Goal: Check status: Check status

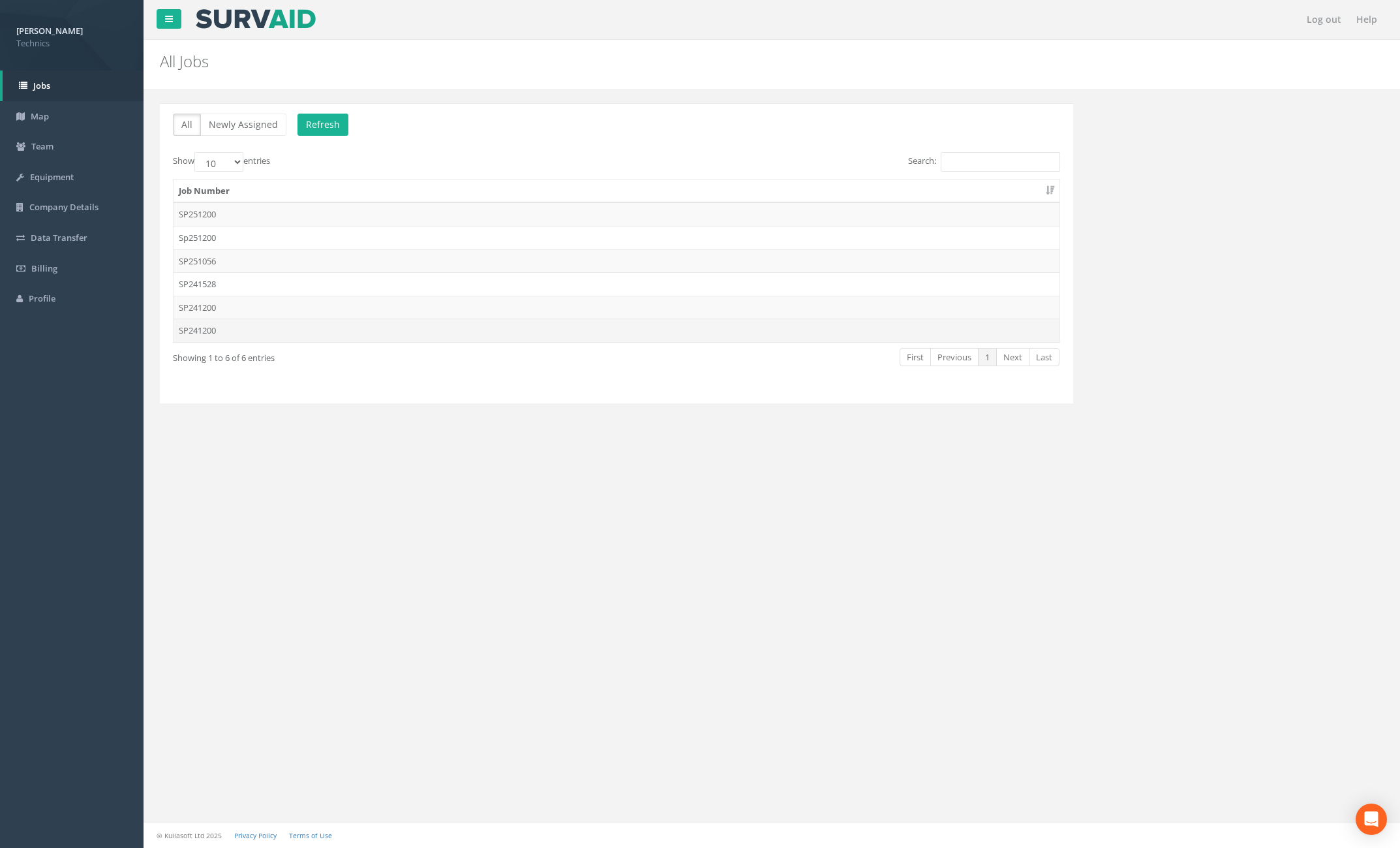
click at [230, 325] on td "SP241200" at bounding box center [616, 330] width 886 height 23
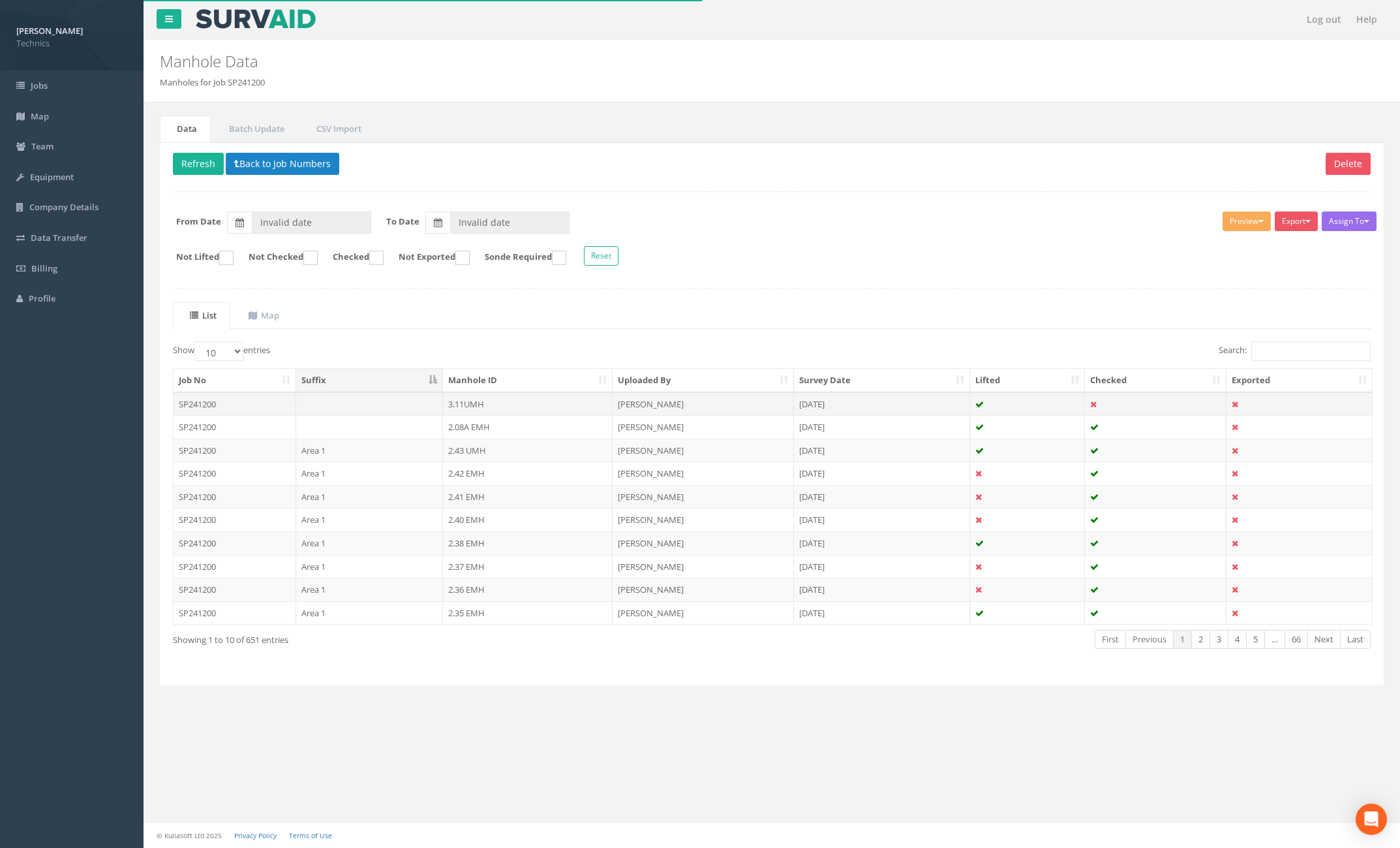
type input "[DATE]"
click at [1268, 352] on input "Search:" at bounding box center [1311, 351] width 119 height 19
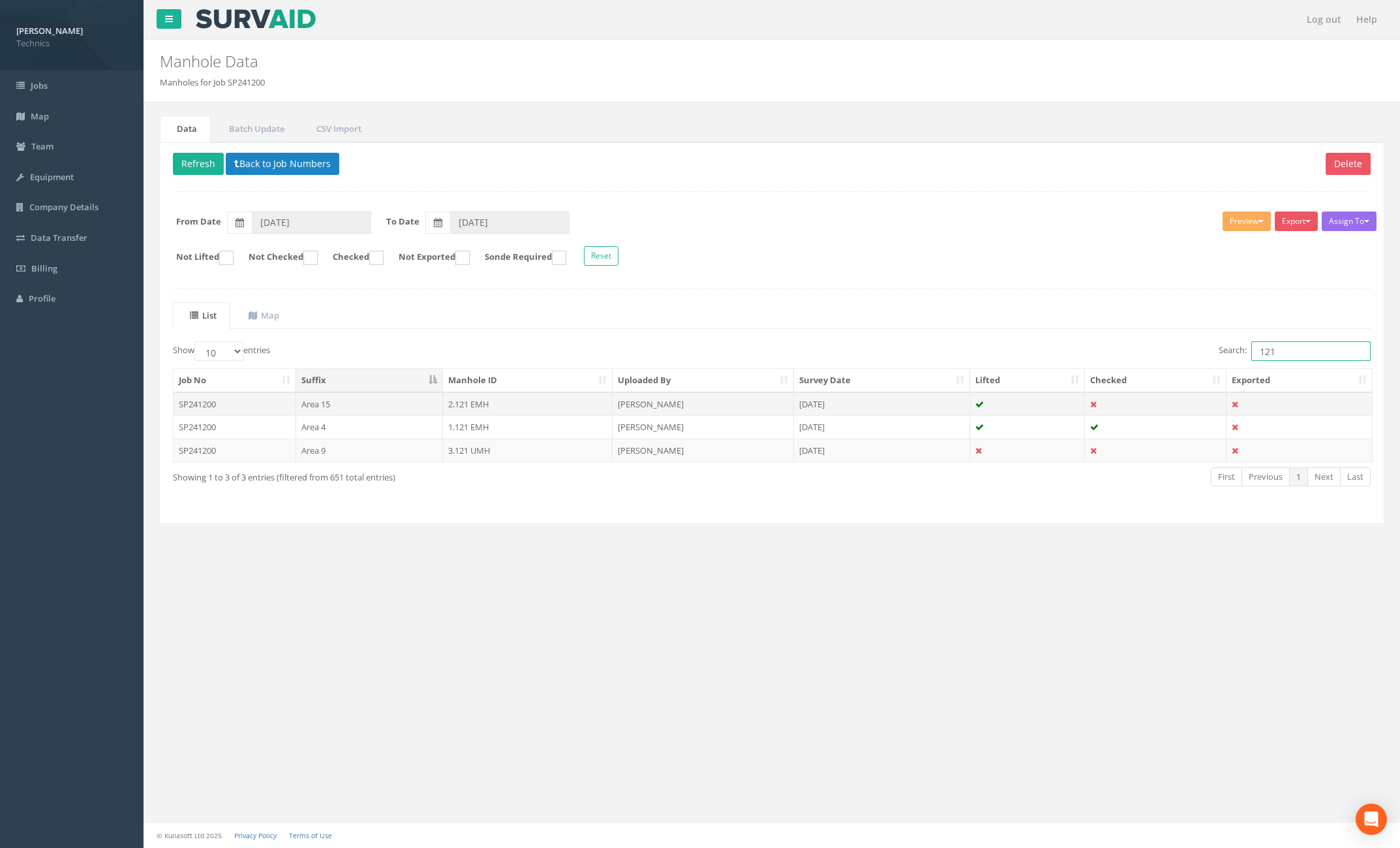
type input "121"
click at [521, 402] on td "2.121 EMH" at bounding box center [528, 404] width 170 height 23
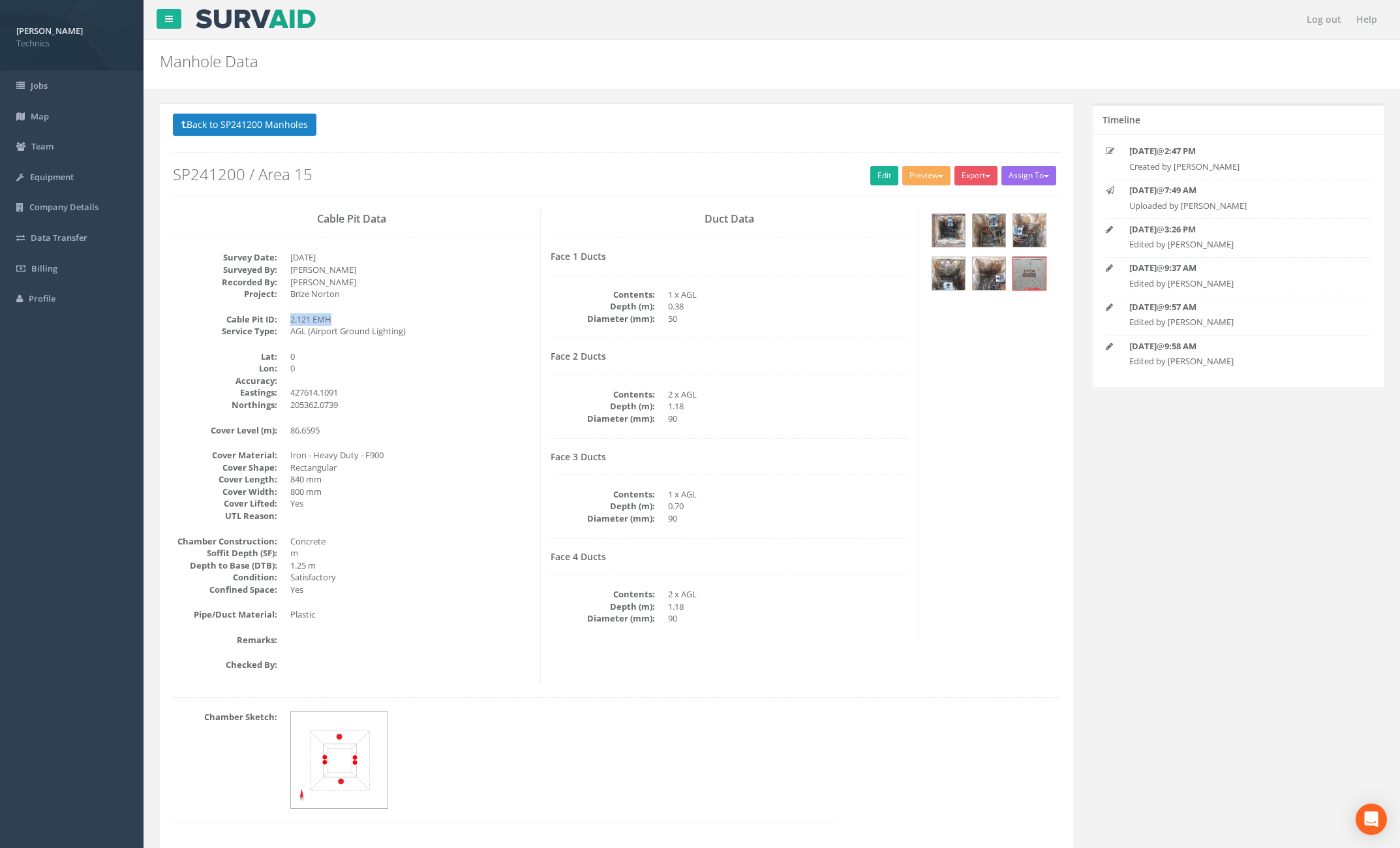
drag, startPoint x: 291, startPoint y: 320, endPoint x: 329, endPoint y: 320, distance: 38.0
click at [329, 320] on dd "2.121 EMH" at bounding box center [410, 319] width 240 height 13
copy dd "2.121 EMH"
click at [291, 129] on button "Back to SP241200 Manholes" at bounding box center [244, 124] width 143 height 22
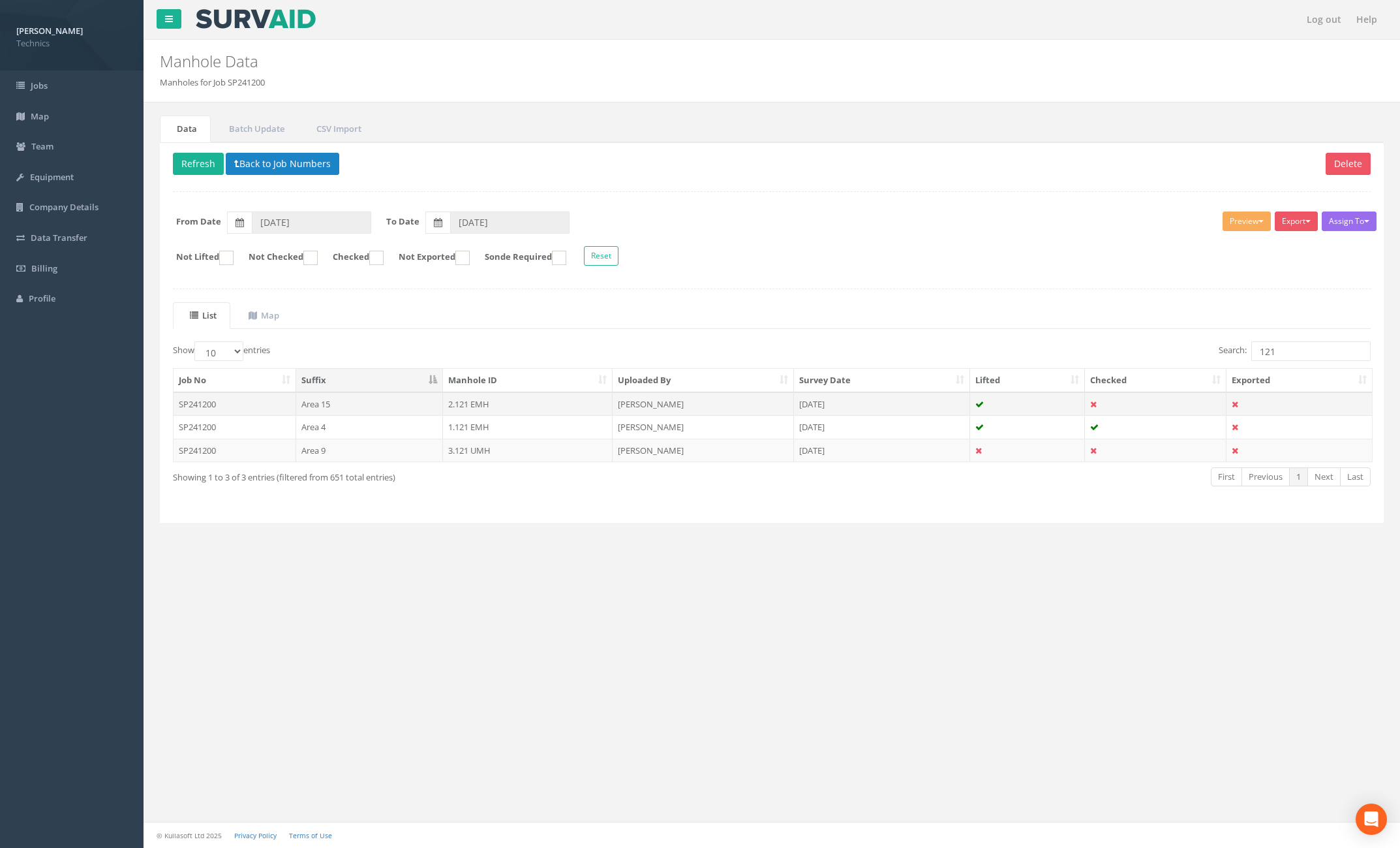
click at [468, 408] on td "2.121 EMH" at bounding box center [528, 404] width 170 height 23
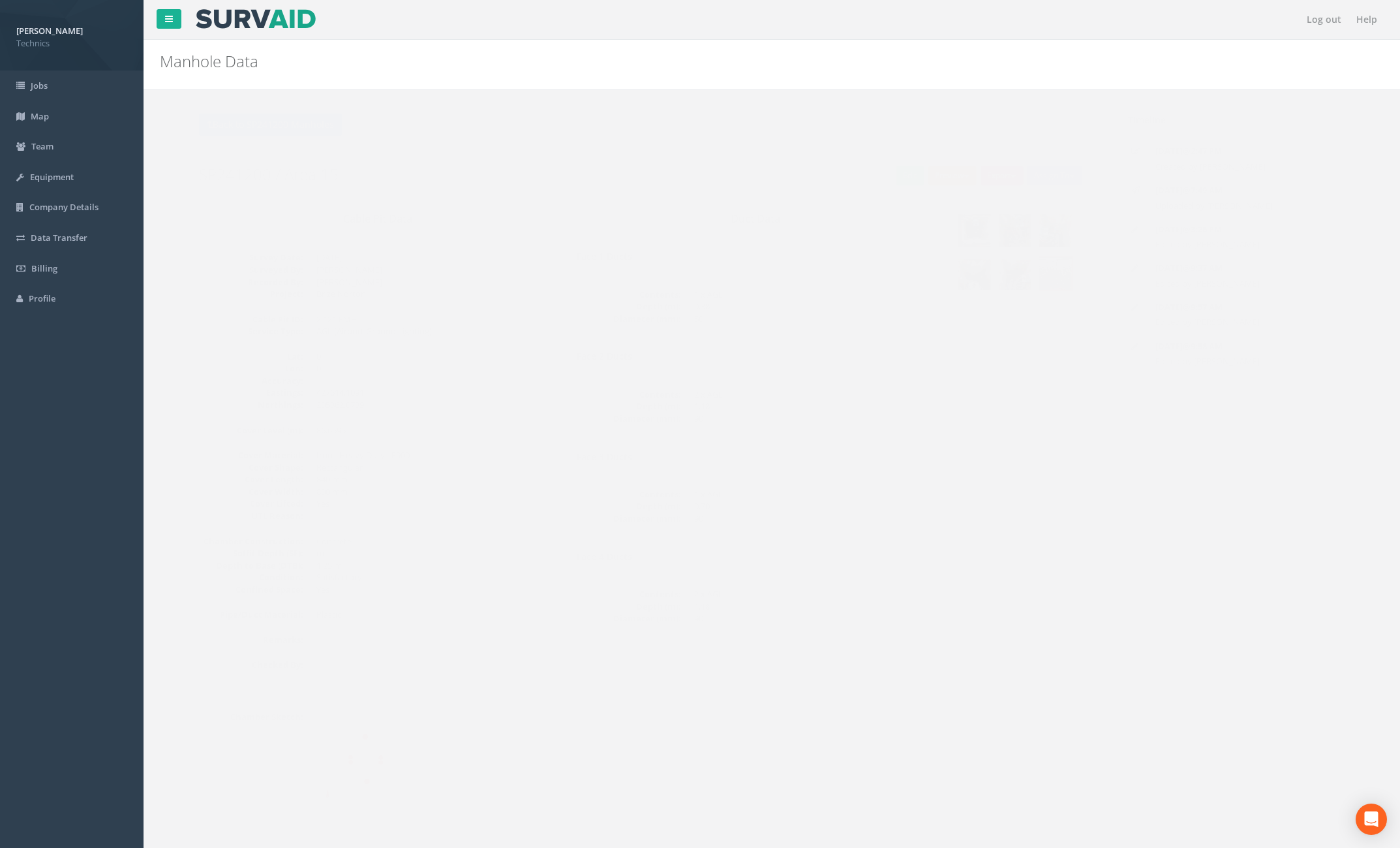
click at [919, 180] on button "Preview" at bounding box center [926, 175] width 48 height 19
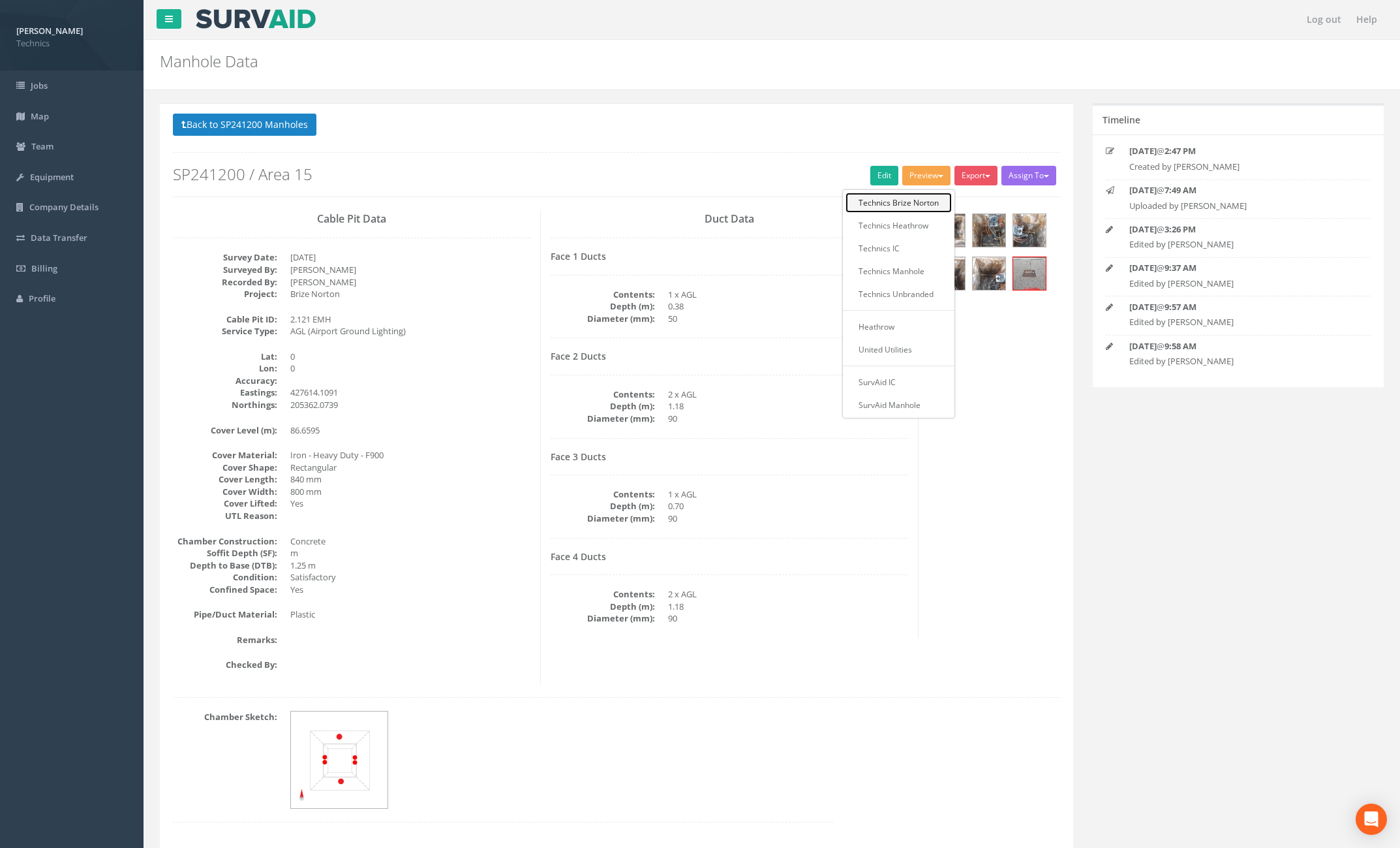
click at [908, 199] on link "Technics Brize Norton" at bounding box center [898, 203] width 106 height 20
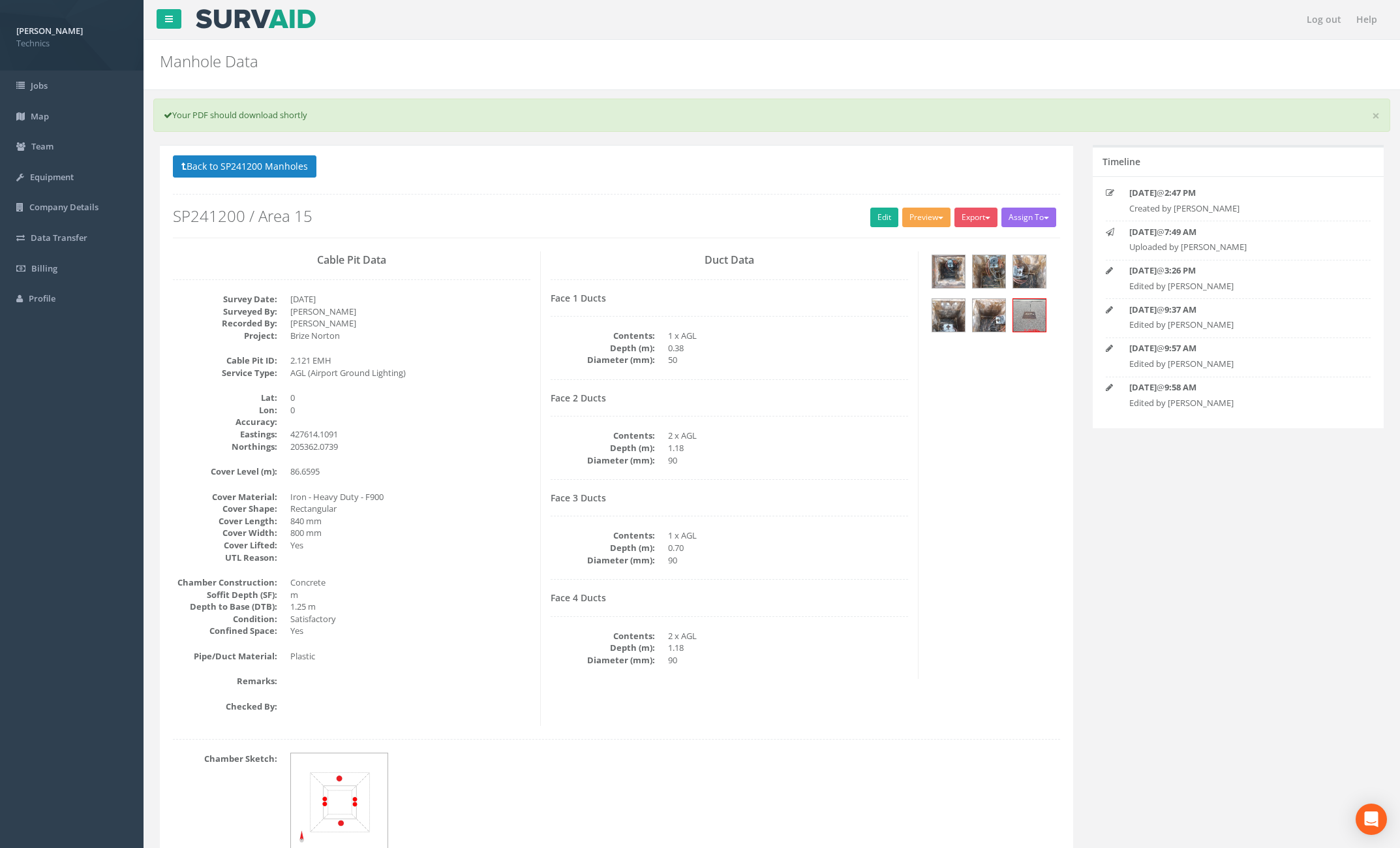
click at [919, 224] on button "Preview" at bounding box center [926, 217] width 48 height 19
click at [912, 244] on link "Technics Brize Norton" at bounding box center [898, 244] width 106 height 20
click at [237, 164] on button "Back to SP241200 Manholes" at bounding box center [244, 166] width 143 height 22
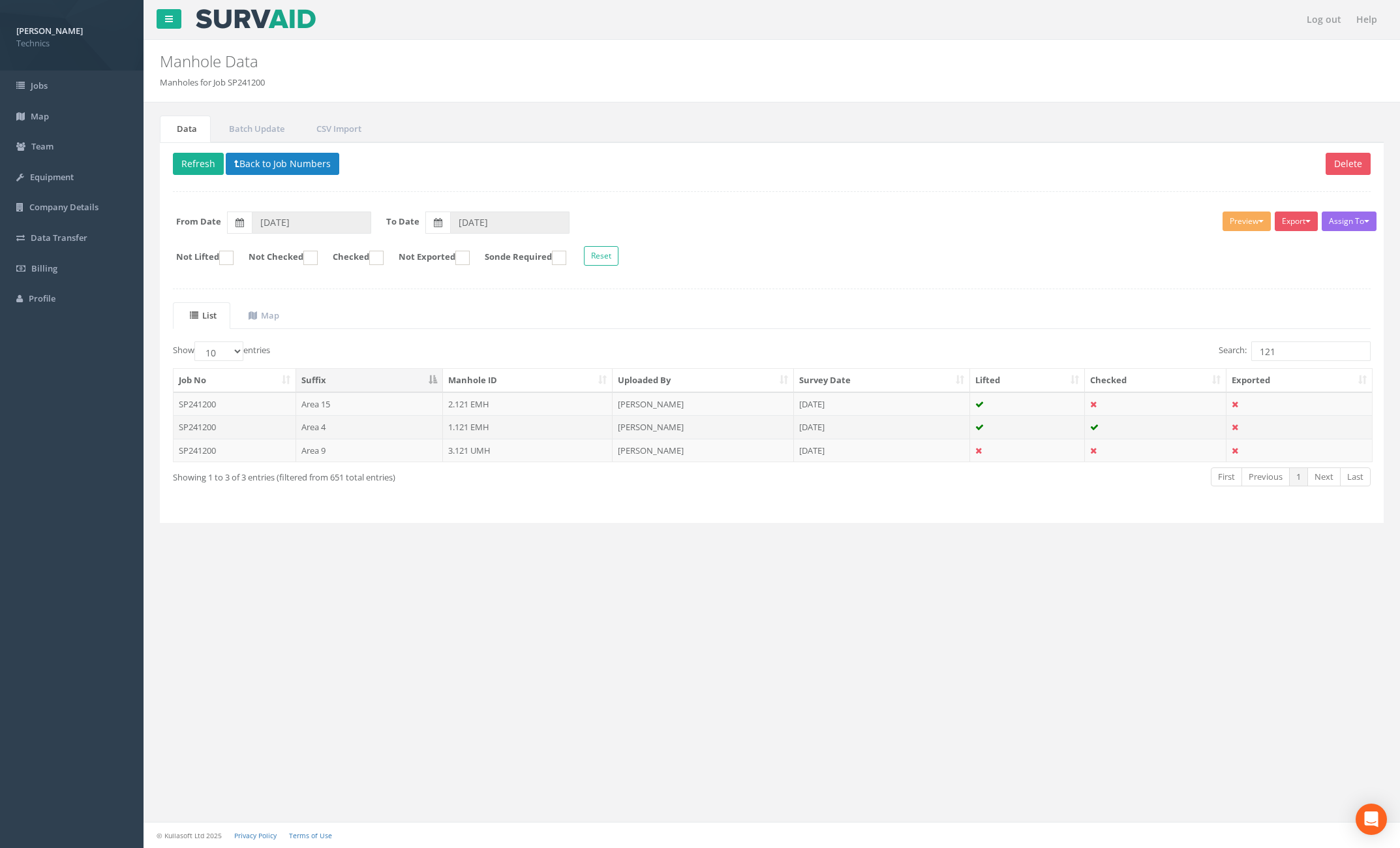
click at [484, 422] on td "1.121 EMH" at bounding box center [528, 426] width 170 height 23
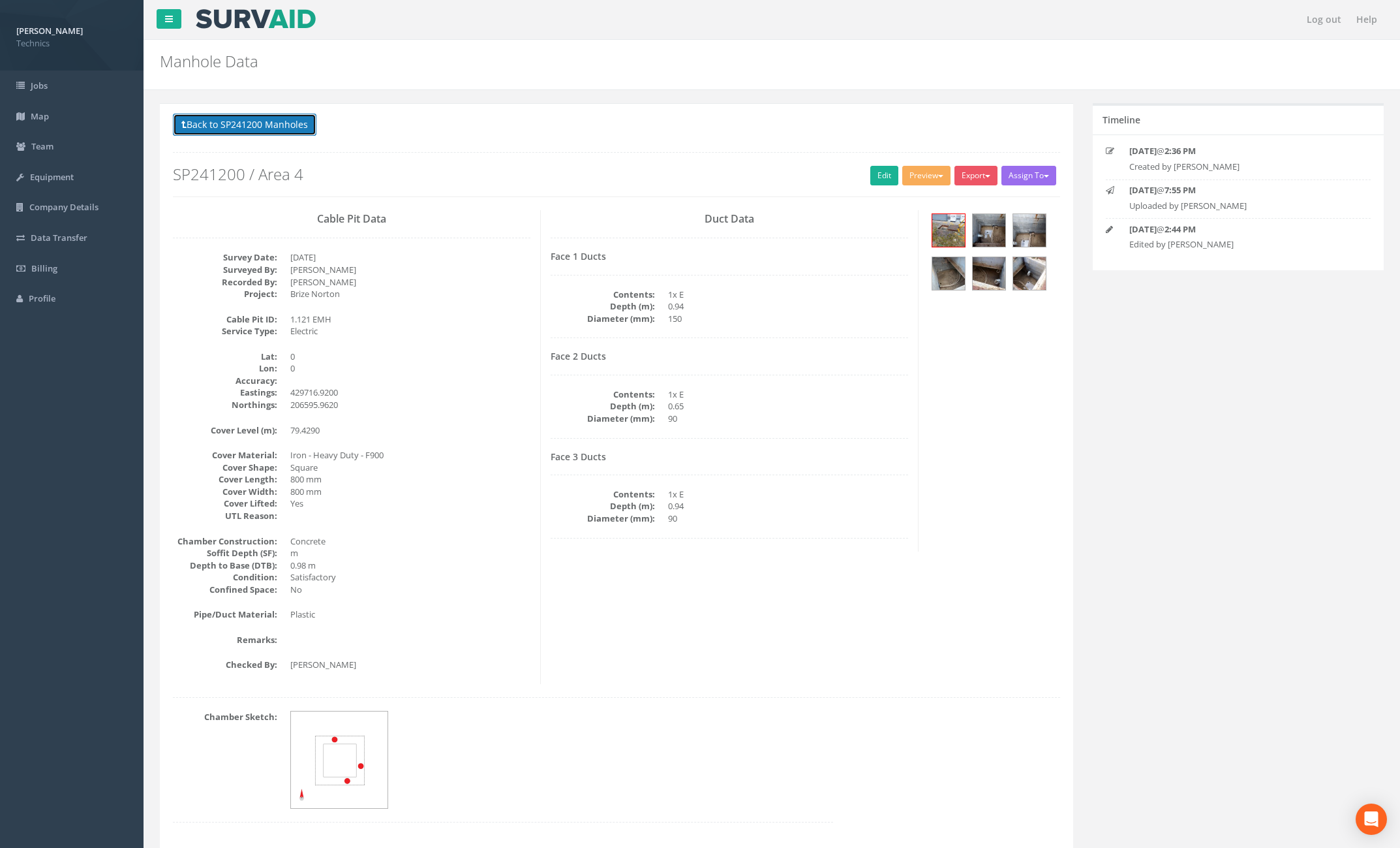
click at [283, 129] on button "Back to SP241200 Manholes" at bounding box center [244, 124] width 143 height 22
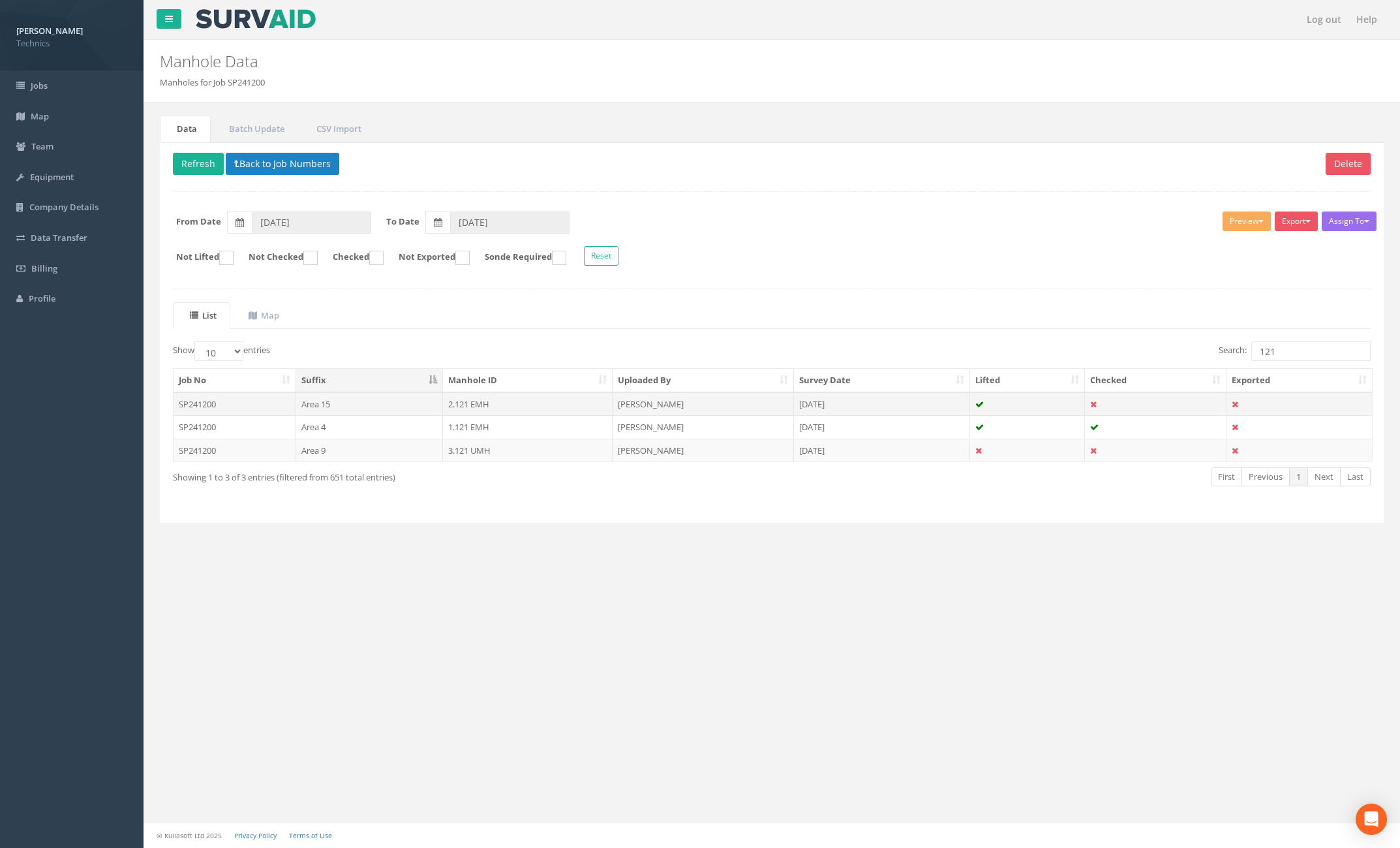
click at [456, 400] on td "2.121 EMH" at bounding box center [528, 404] width 170 height 23
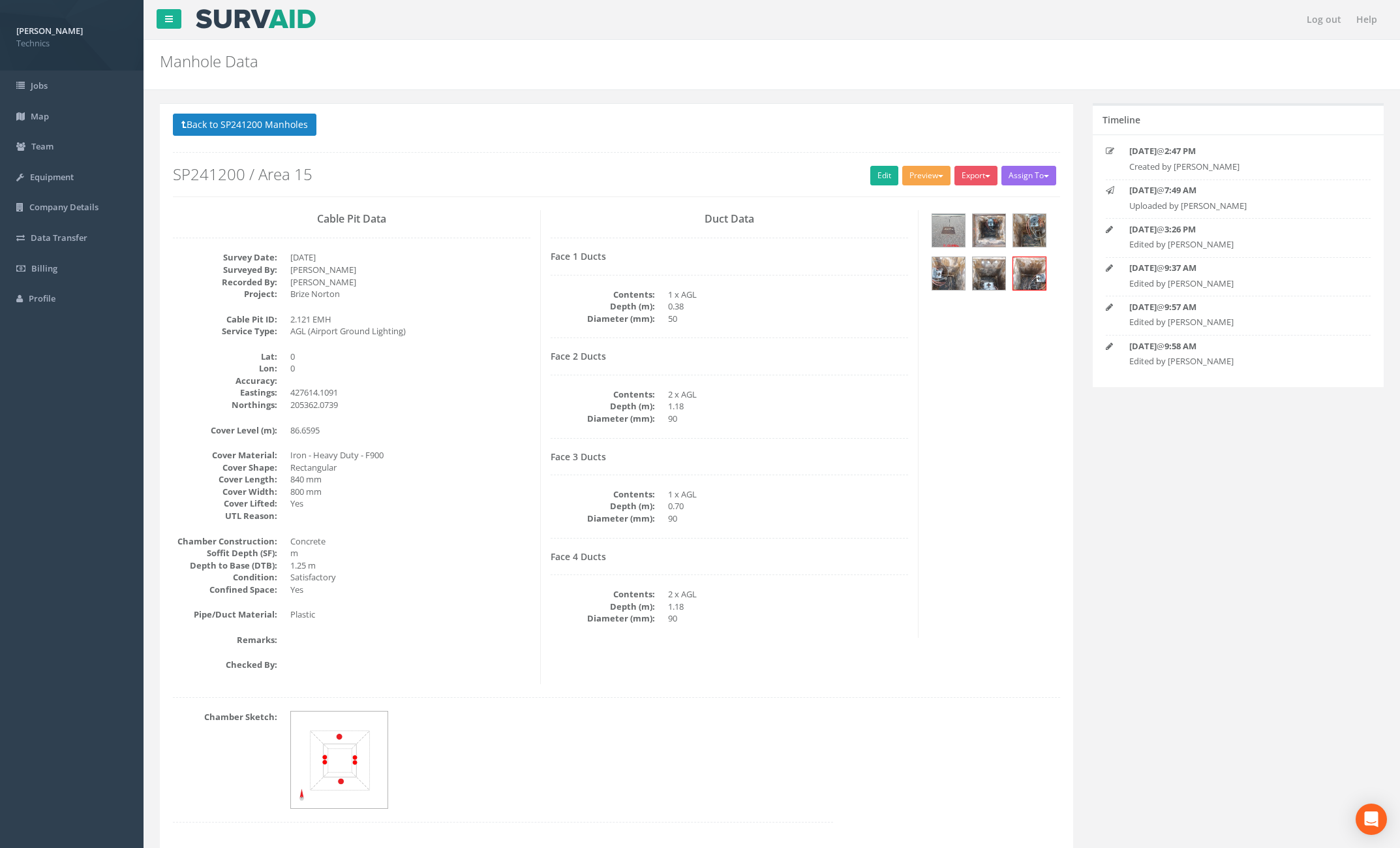
click at [918, 177] on button "Preview" at bounding box center [926, 175] width 48 height 19
click at [896, 209] on link "Technics Brize Norton" at bounding box center [898, 203] width 106 height 20
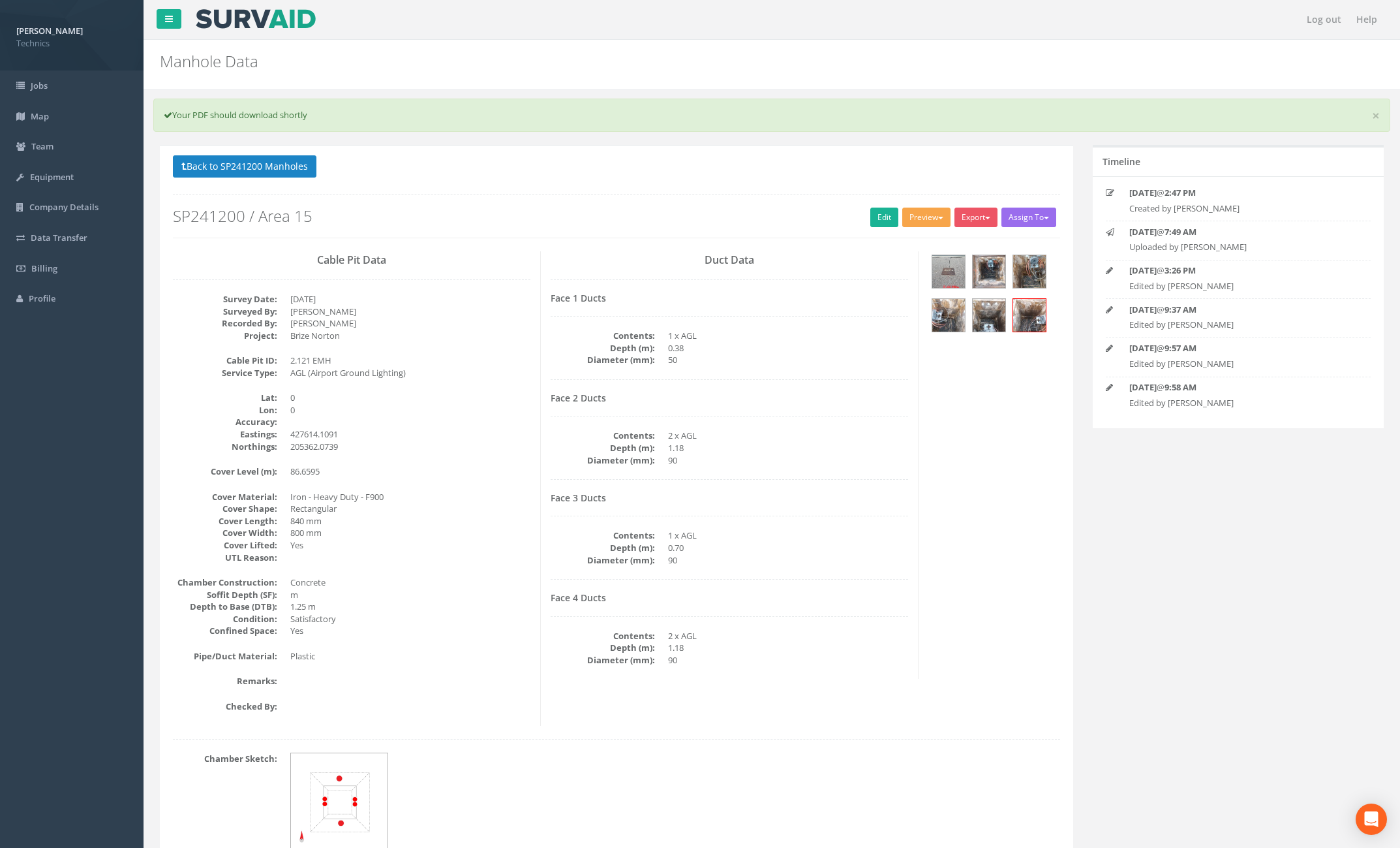
click at [911, 213] on button "Preview" at bounding box center [926, 217] width 48 height 19
click at [906, 246] on link "Technics Brize Norton" at bounding box center [898, 244] width 106 height 20
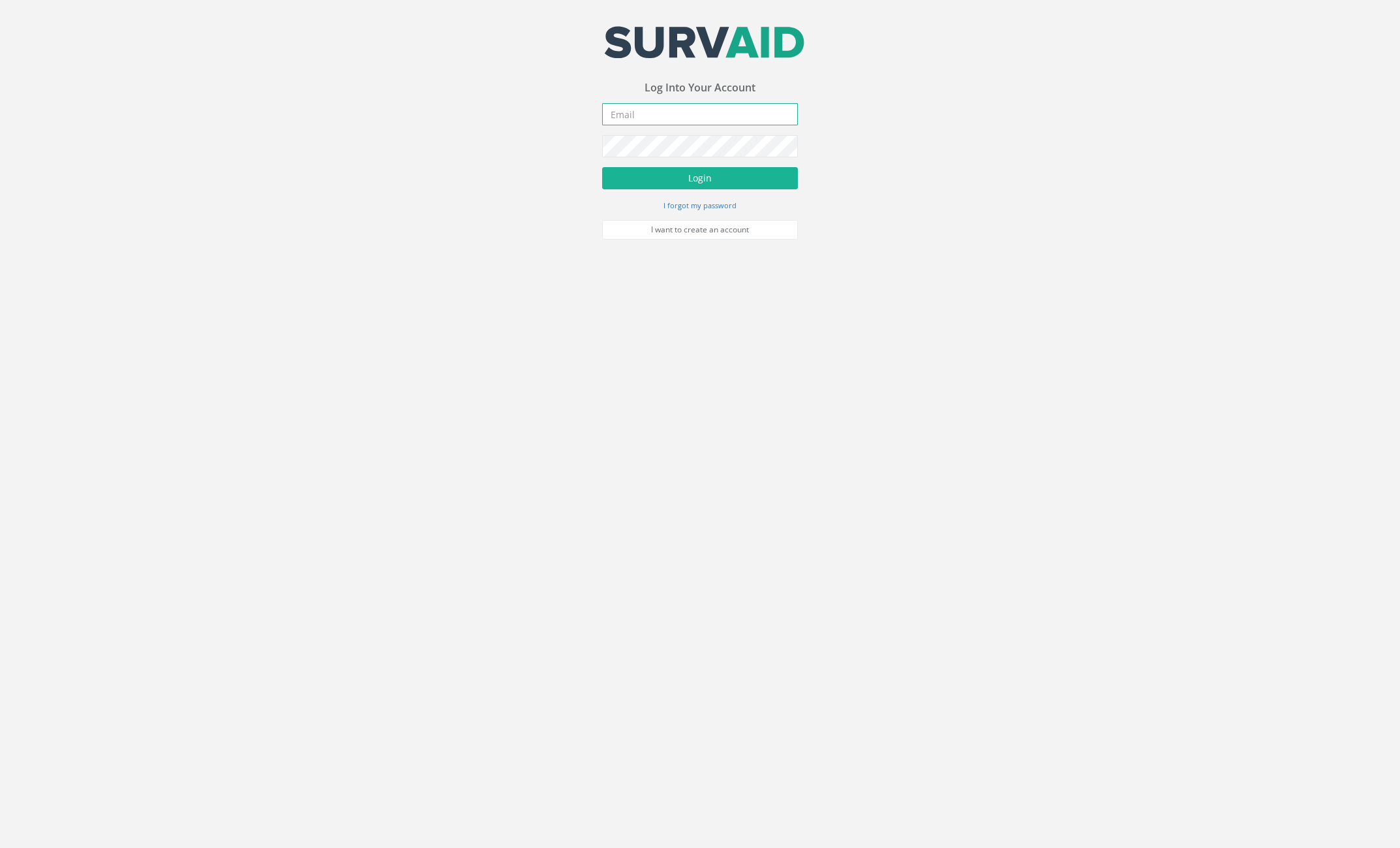
click at [655, 119] on input "email" at bounding box center [700, 114] width 195 height 22
click at [692, 118] on input "jimmy@pewtress.vom" at bounding box center [700, 114] width 195 height 22
type input "jimmy@pewtress.com"
click at [602, 167] on button "Login" at bounding box center [700, 177] width 195 height 22
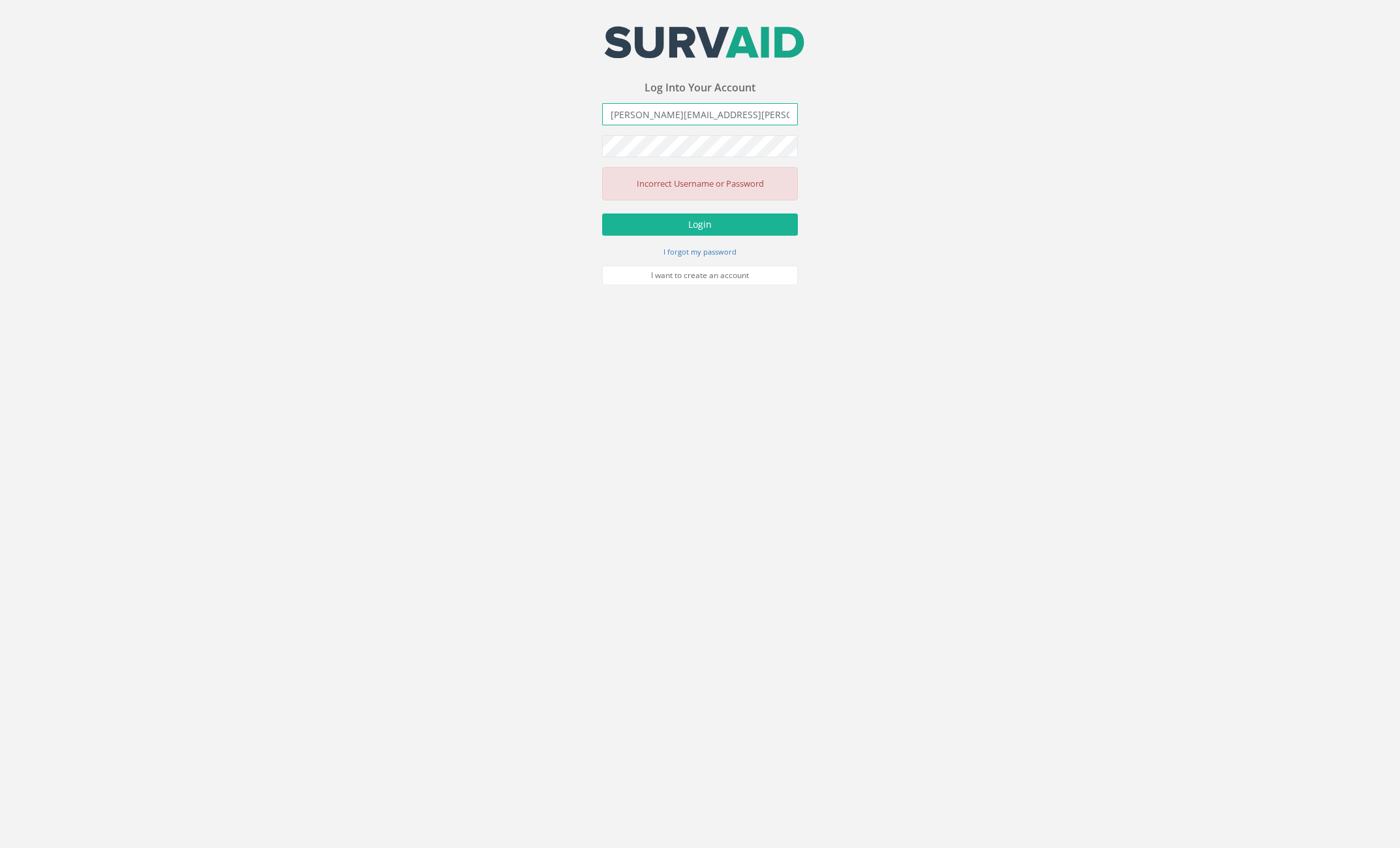
click at [692, 118] on input "jimmy@pewtress.com" at bounding box center [700, 114] width 195 height 22
click at [602, 214] on button "Login" at bounding box center [700, 224] width 195 height 22
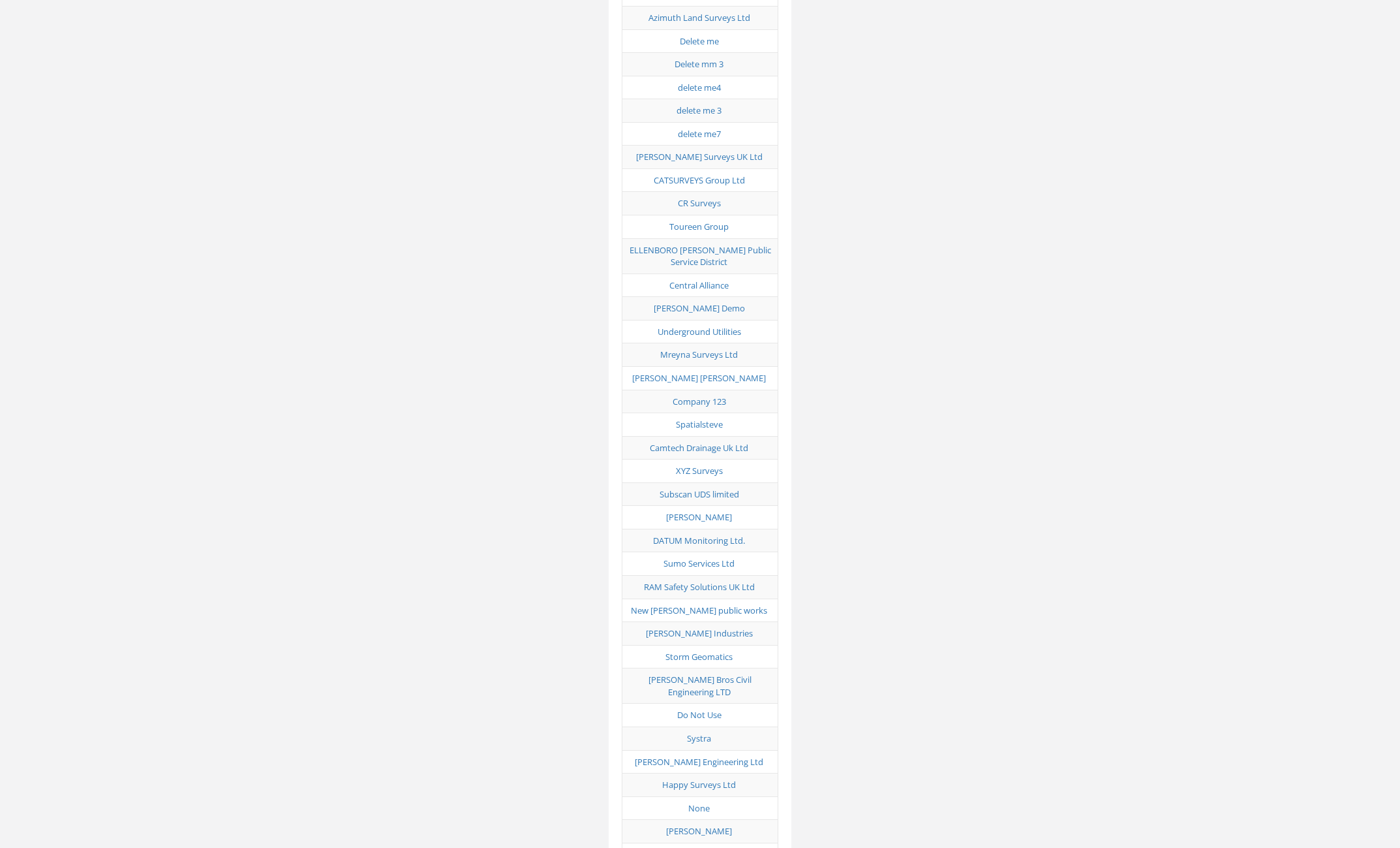
scroll to position [4067, 0]
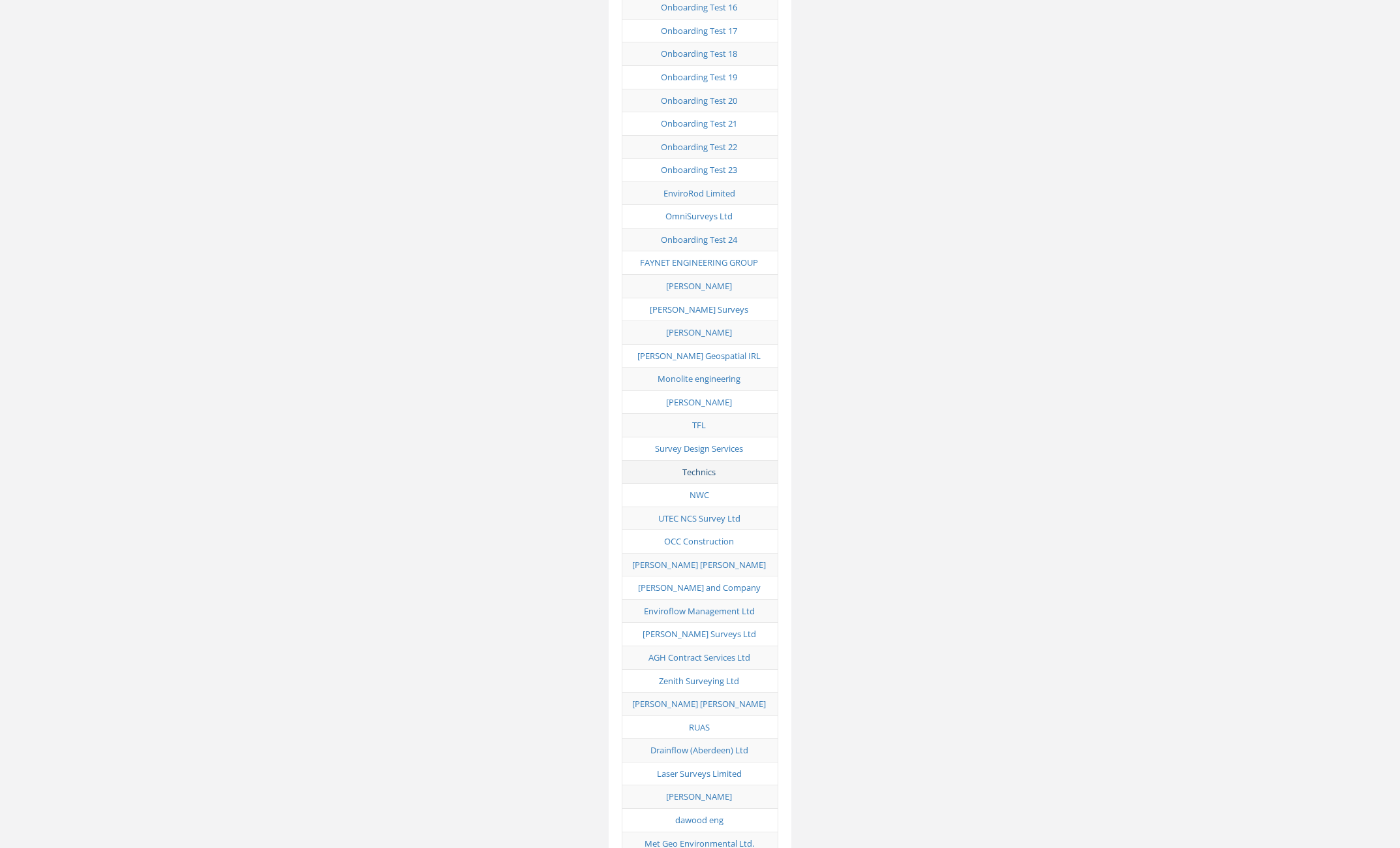
click at [704, 466] on link "Technics" at bounding box center [699, 472] width 33 height 12
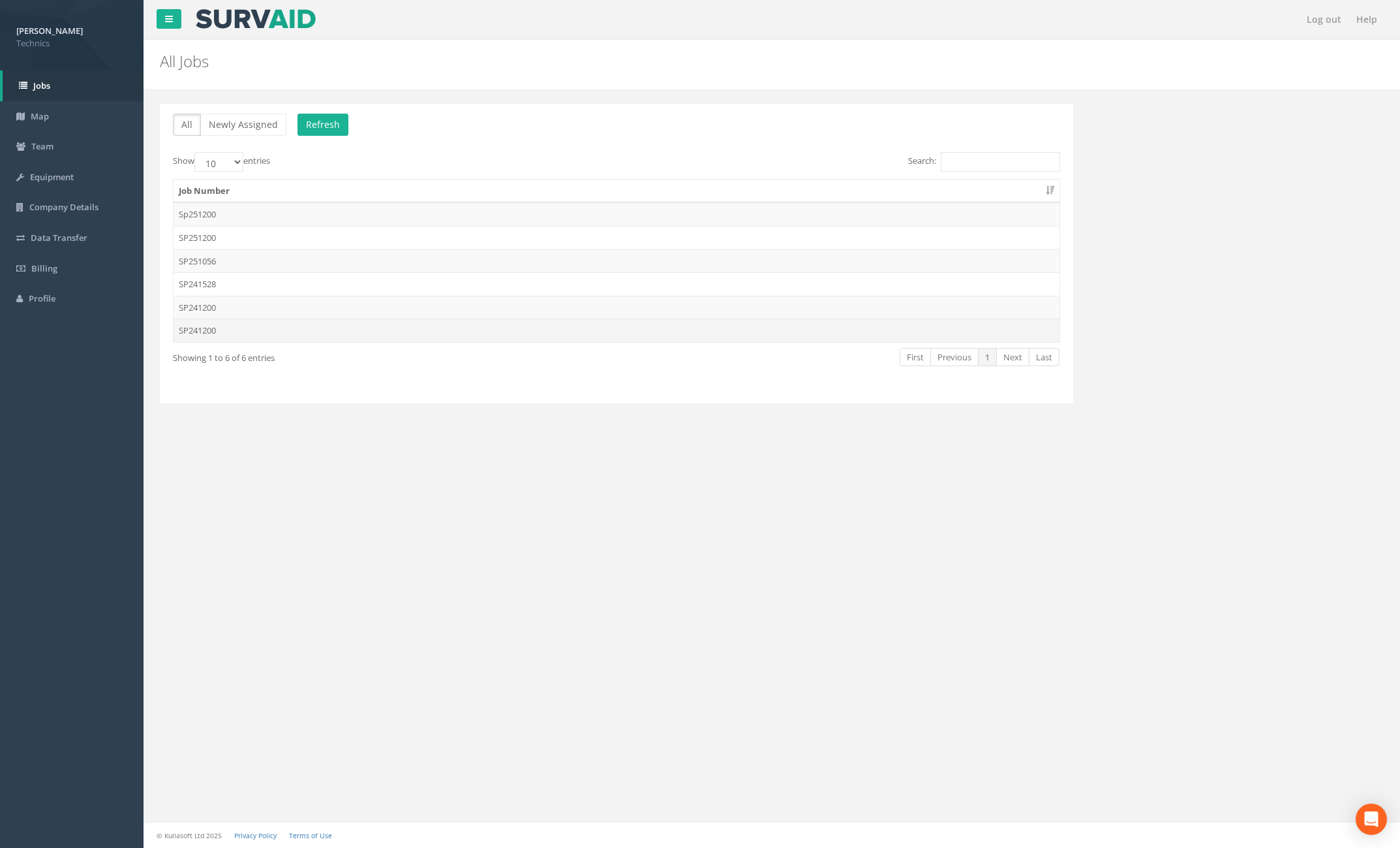
click at [223, 334] on td "SP241200" at bounding box center [616, 330] width 886 height 23
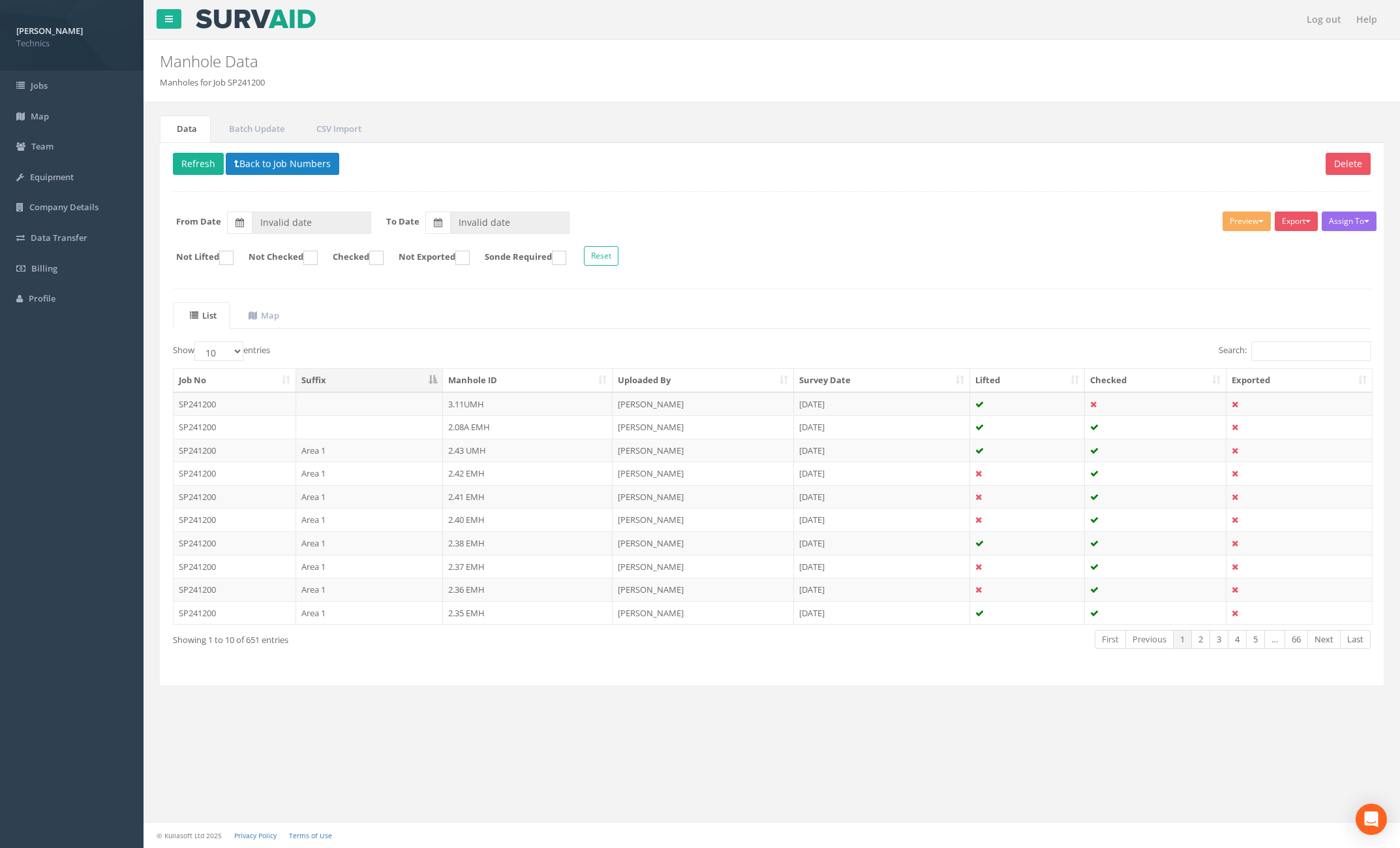
type input "[DATE]"
click at [1293, 354] on input "Search:" at bounding box center [1311, 351] width 119 height 19
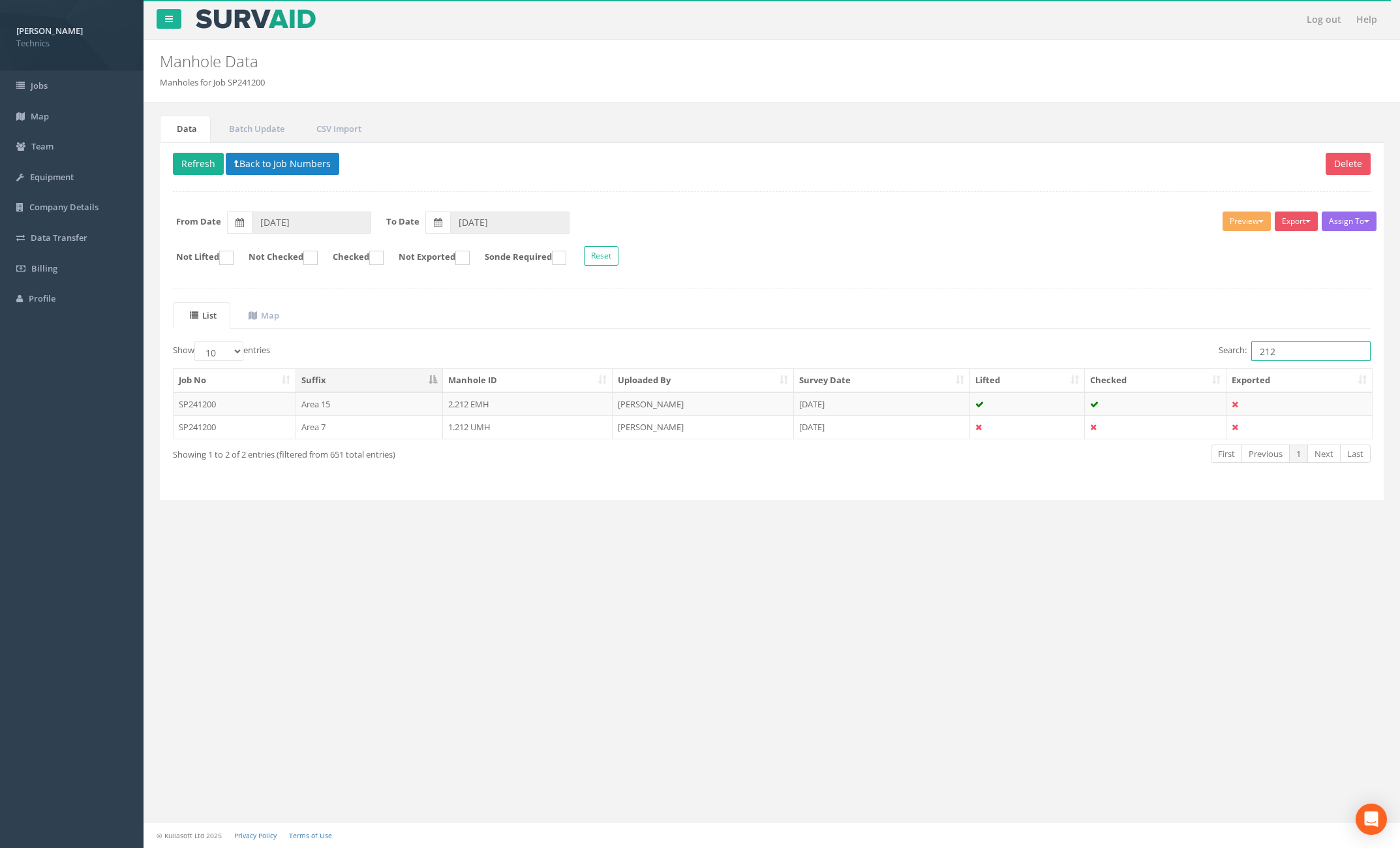
click at [1280, 356] on input "212" at bounding box center [1311, 351] width 119 height 19
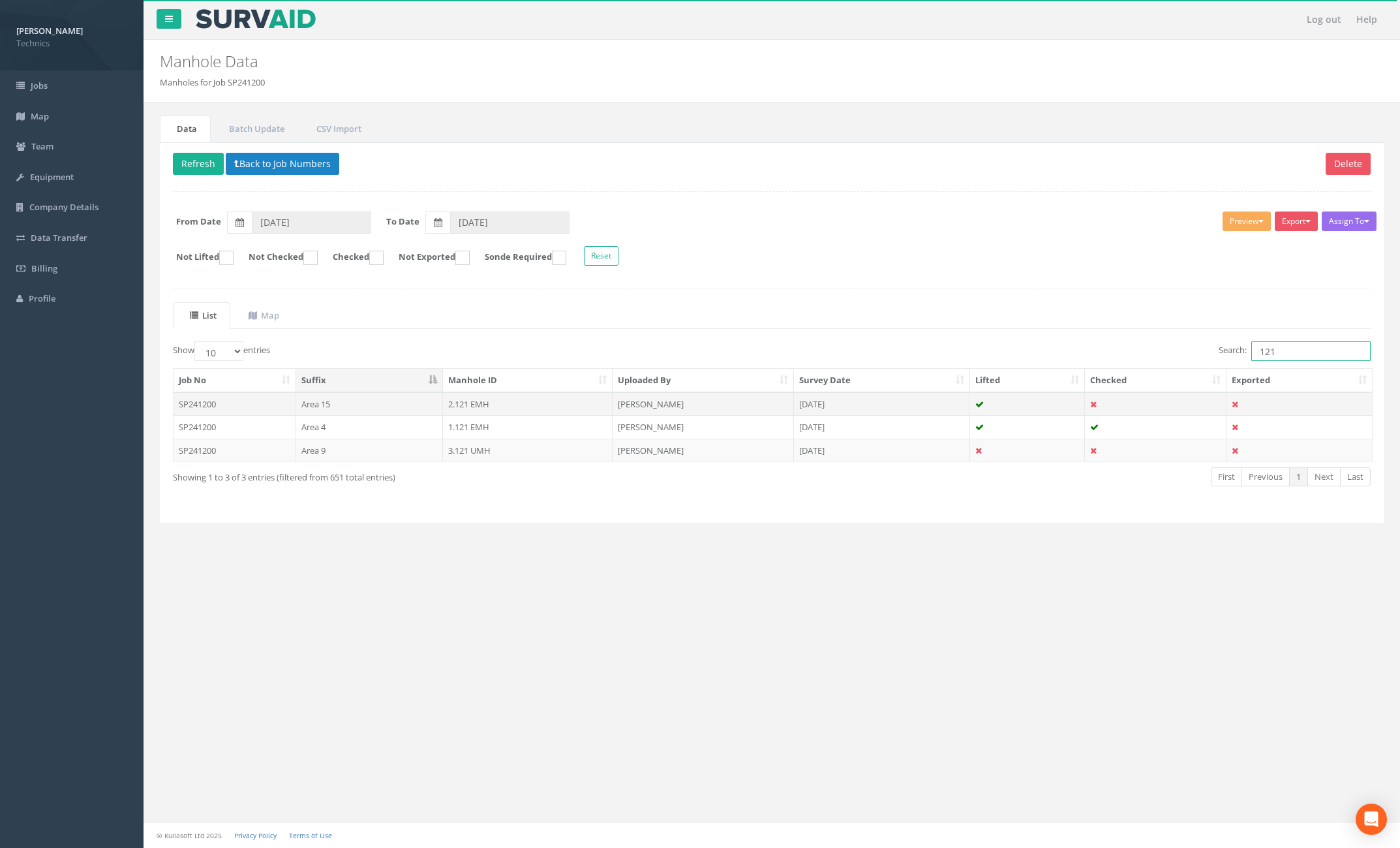
type input "121"
click at [521, 399] on td "2.121 EMH" at bounding box center [528, 404] width 170 height 23
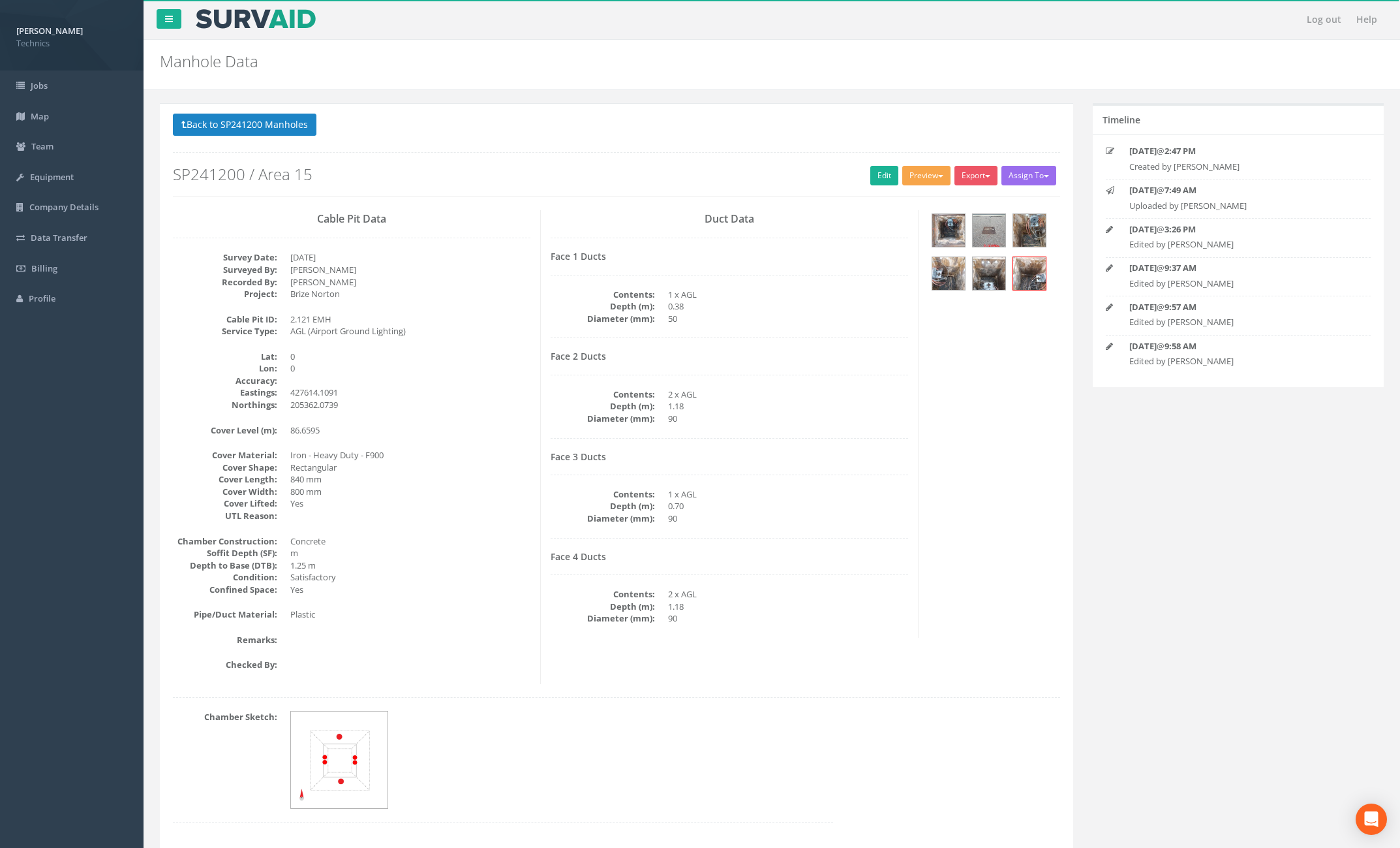
click at [923, 178] on button "Preview" at bounding box center [926, 175] width 48 height 19
click at [897, 207] on link "Technics Brize Norton" at bounding box center [898, 203] width 106 height 20
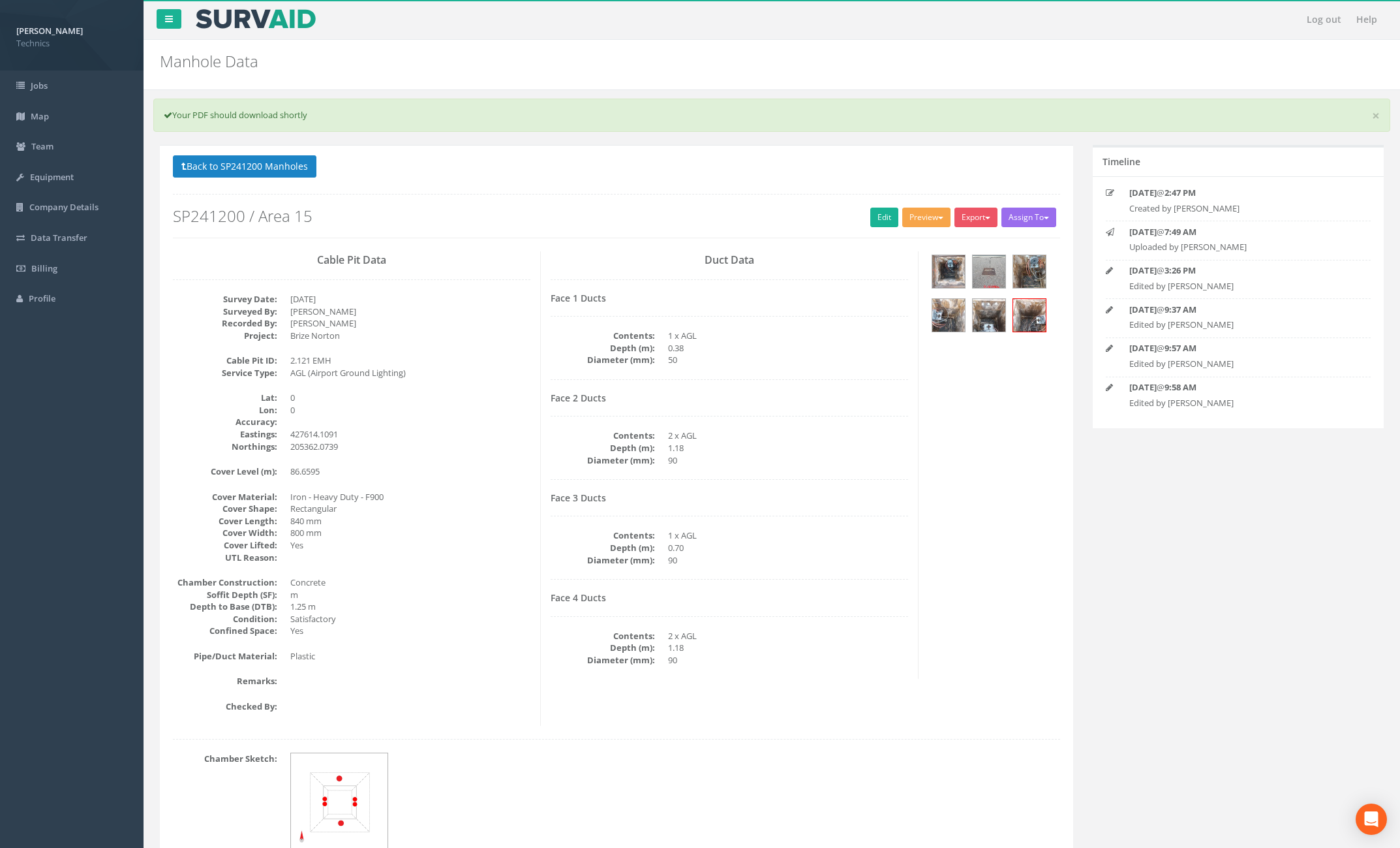
click at [919, 218] on button "Preview" at bounding box center [926, 217] width 48 height 19
click at [904, 238] on link "Technics Brize Norton" at bounding box center [898, 244] width 106 height 20
click at [265, 160] on button "Back to SP241200 Manholes" at bounding box center [244, 166] width 143 height 22
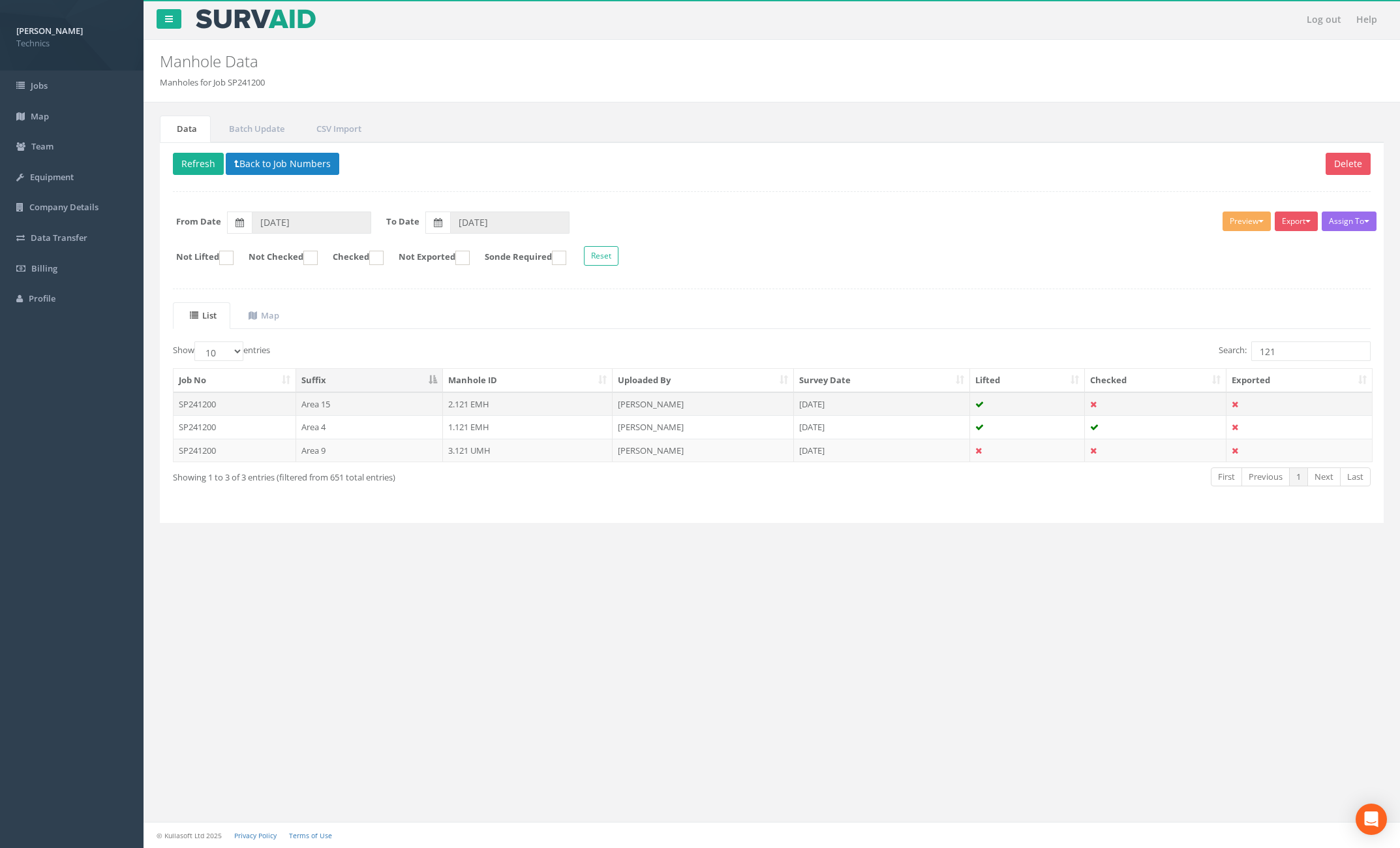
click at [414, 404] on td "Area 15" at bounding box center [370, 404] width 147 height 23
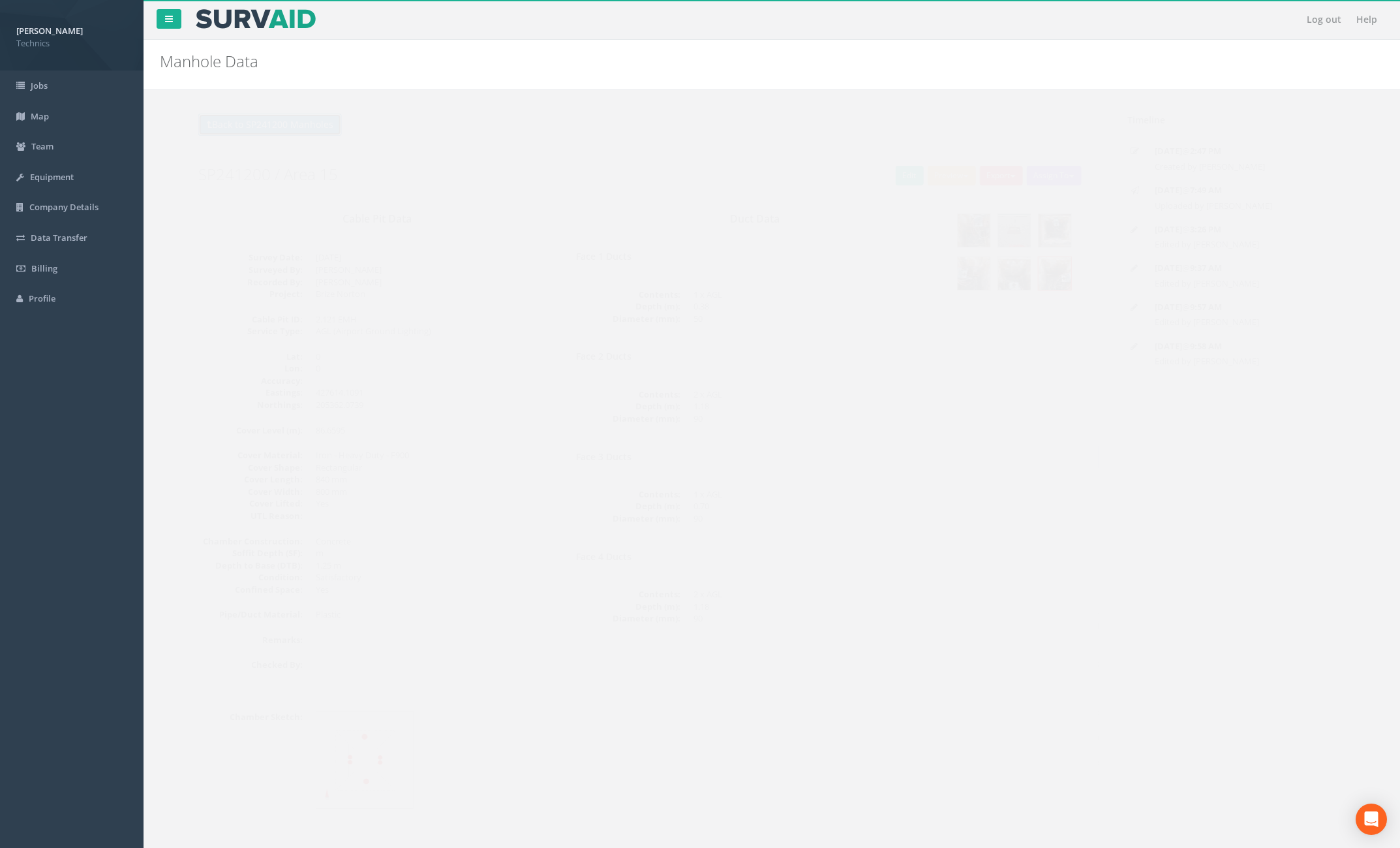
click at [281, 121] on button "Back to SP241200 Manholes" at bounding box center [244, 124] width 143 height 22
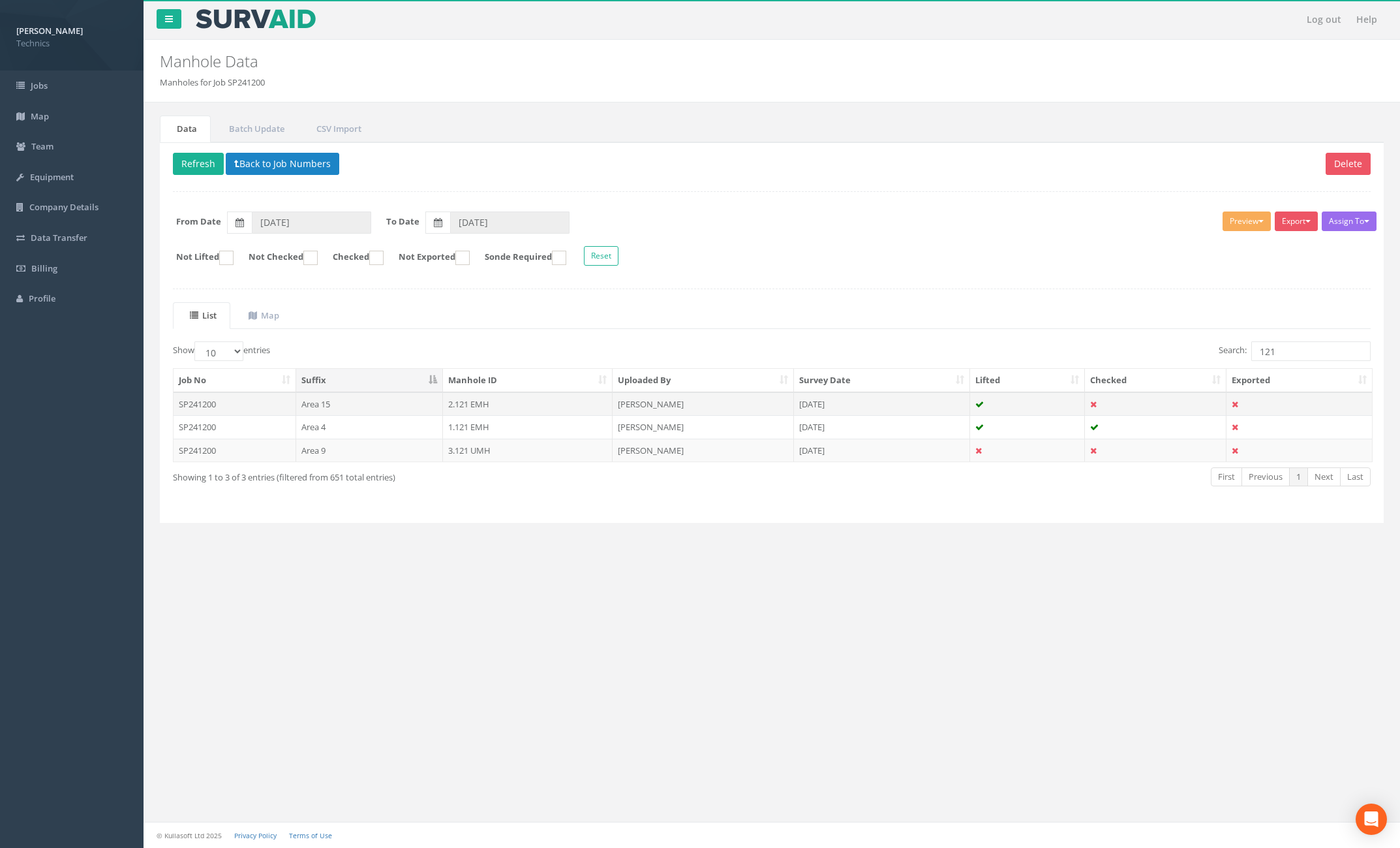
click at [446, 413] on td "2.121 EMH" at bounding box center [528, 404] width 170 height 23
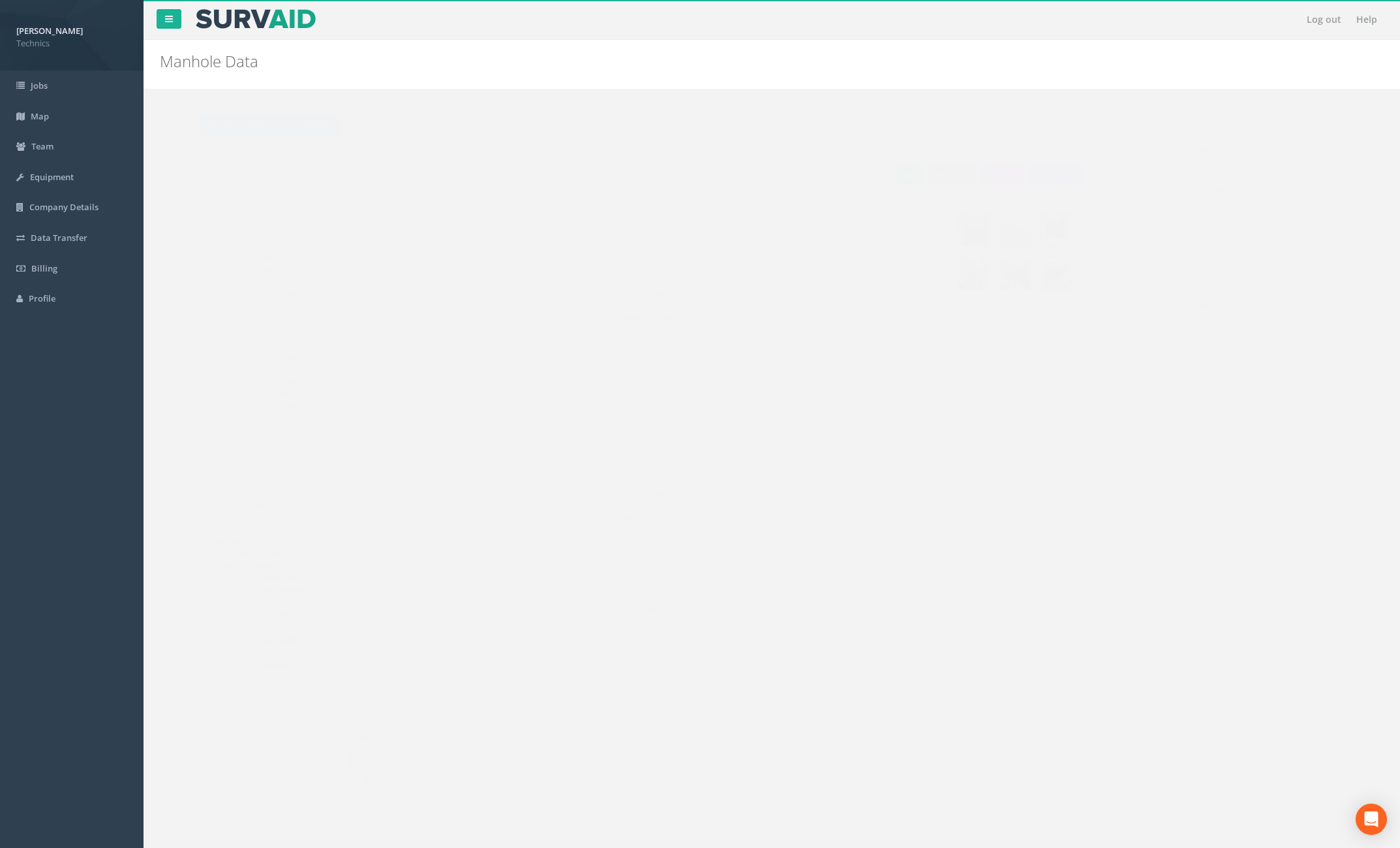
click at [928, 178] on button "Preview" at bounding box center [926, 175] width 48 height 19
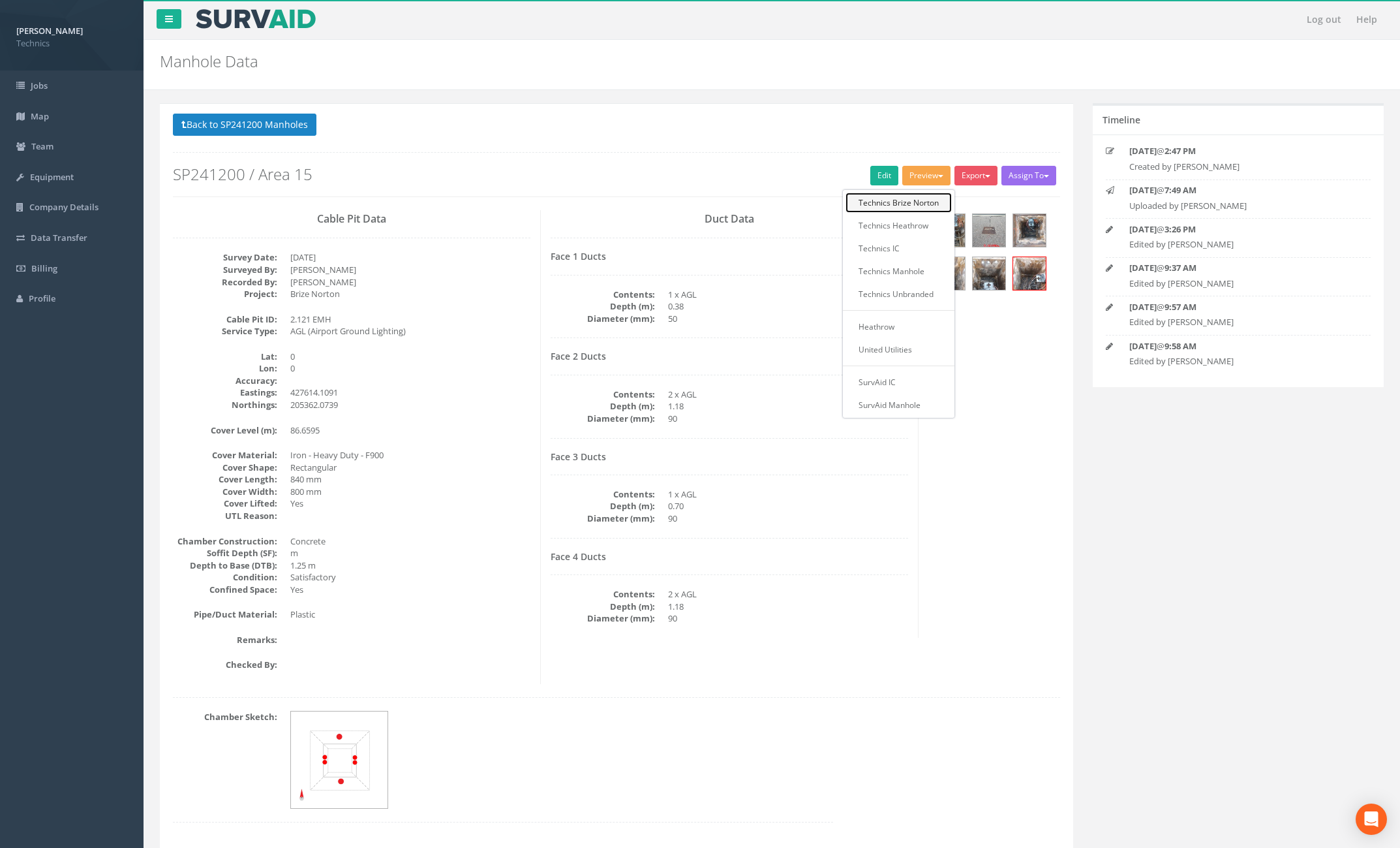
scroll to position [1, 0]
click at [912, 201] on link "Technics Brize Norton" at bounding box center [898, 201] width 106 height 20
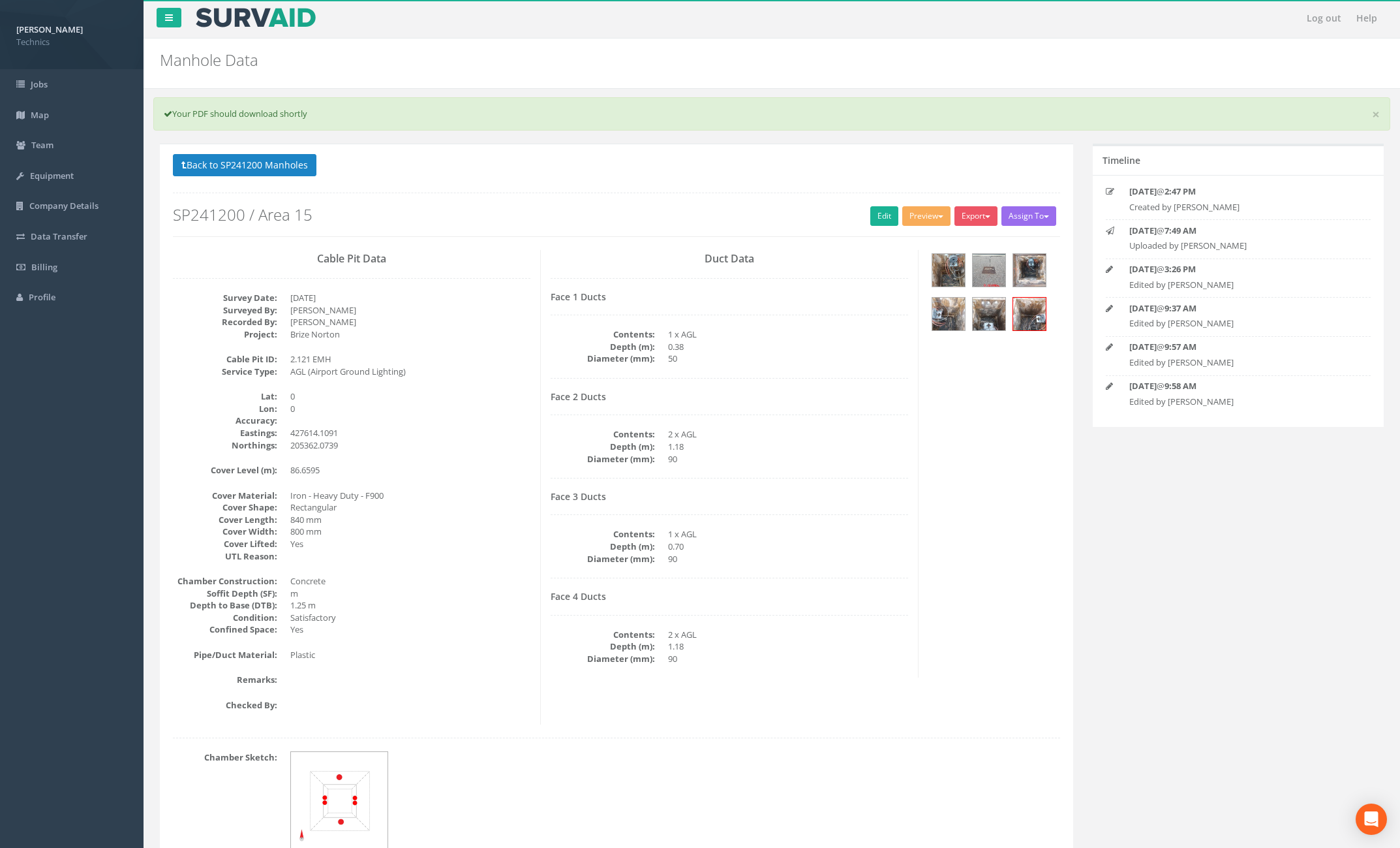
scroll to position [0, 0]
click at [932, 220] on button "Preview" at bounding box center [926, 216] width 48 height 19
click at [910, 238] on link "Technics Brize Norton" at bounding box center [898, 243] width 106 height 20
click at [916, 216] on button "Preview" at bounding box center [926, 216] width 48 height 19
click at [905, 234] on link "Technics Brize Norton" at bounding box center [898, 243] width 106 height 20
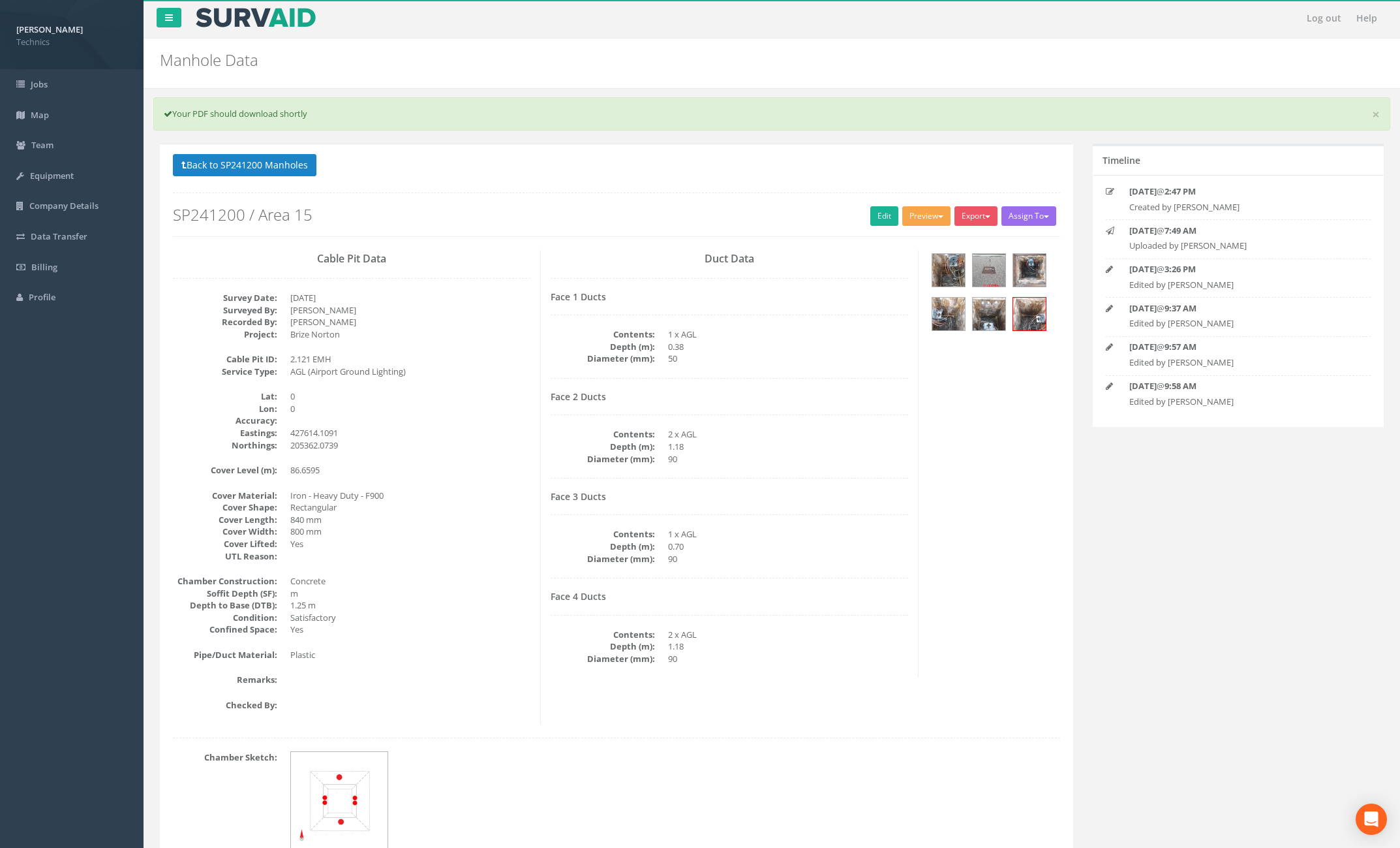
click at [920, 216] on button "Preview" at bounding box center [926, 216] width 48 height 19
click at [910, 237] on link "Technics Brize Norton" at bounding box center [898, 243] width 106 height 20
